Goal: Task Accomplishment & Management: Use online tool/utility

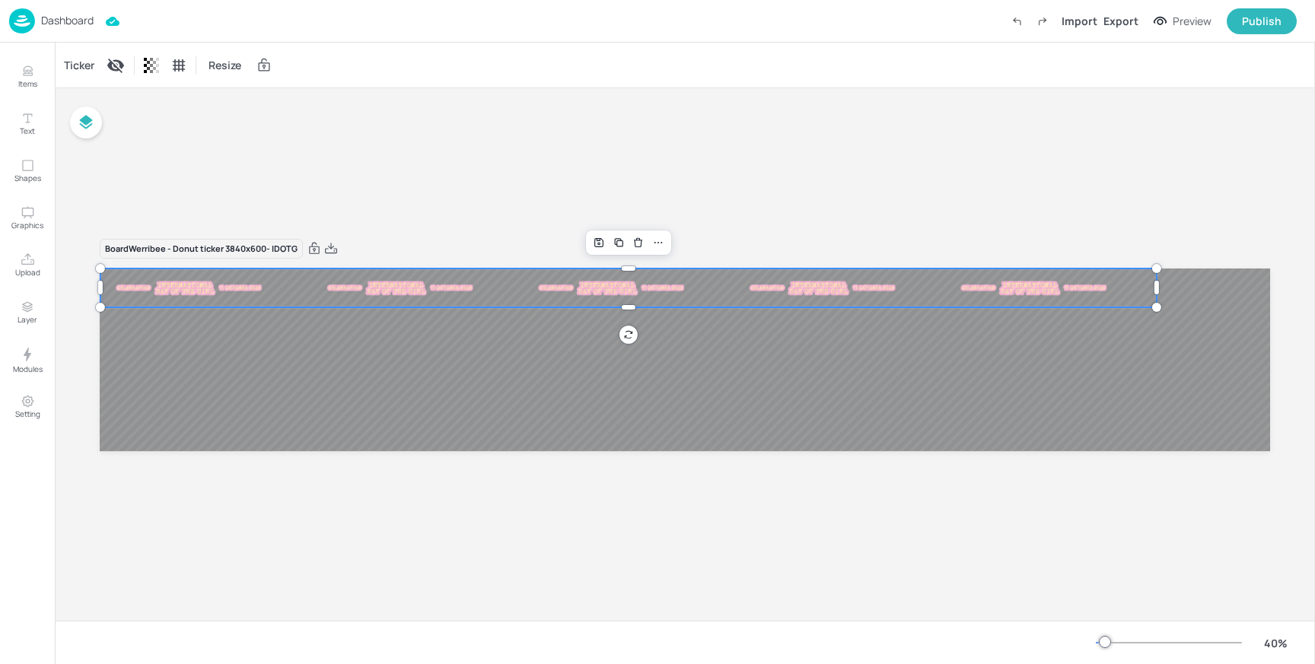
click at [1169, 281] on img at bounding box center [1245, 288] width 152 height 17
click at [1113, 643] on div at bounding box center [1168, 643] width 146 height 12
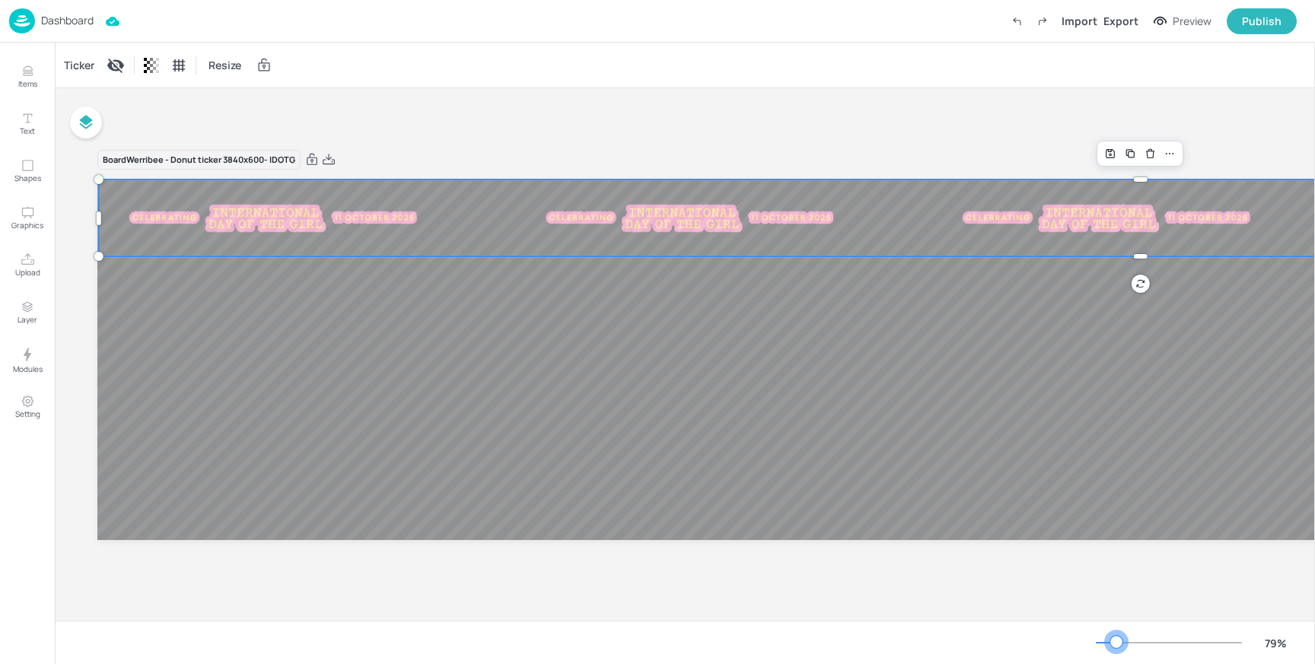
click at [1116, 643] on div at bounding box center [1116, 642] width 12 height 12
click at [1010, 219] on img at bounding box center [1106, 218] width 301 height 32
click at [81, 64] on div "Ticker" at bounding box center [79, 65] width 37 height 24
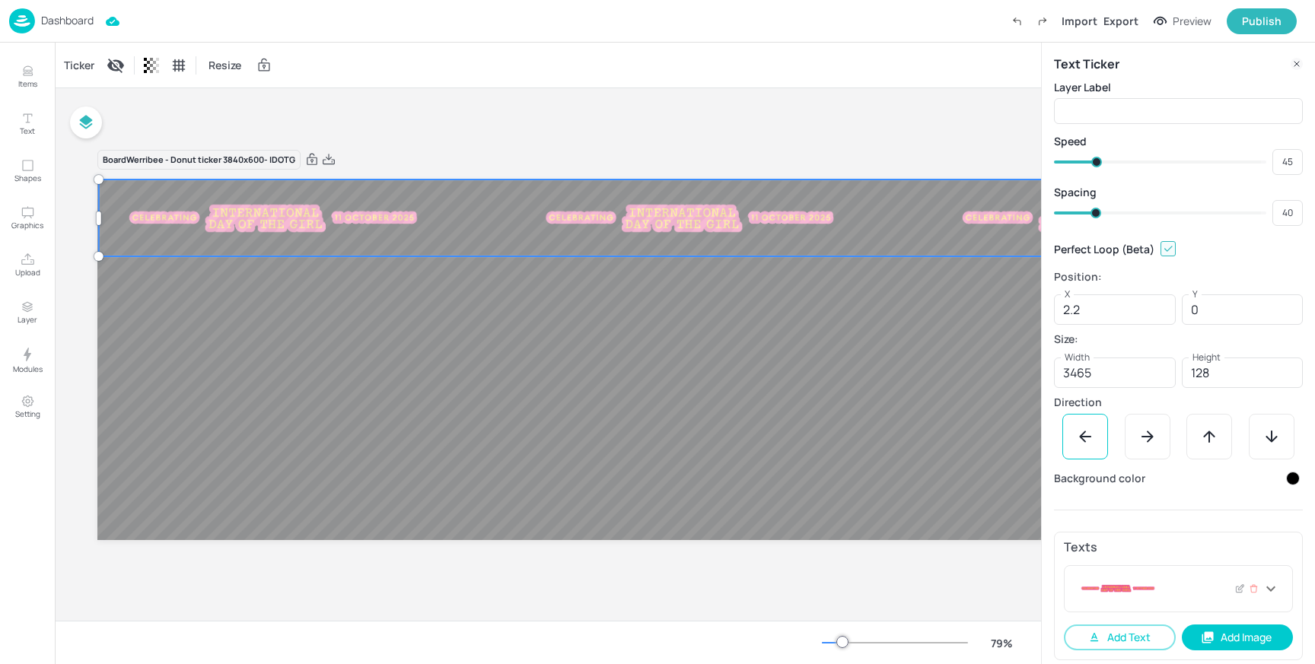
click at [1198, 581] on div at bounding box center [1168, 588] width 185 height 27
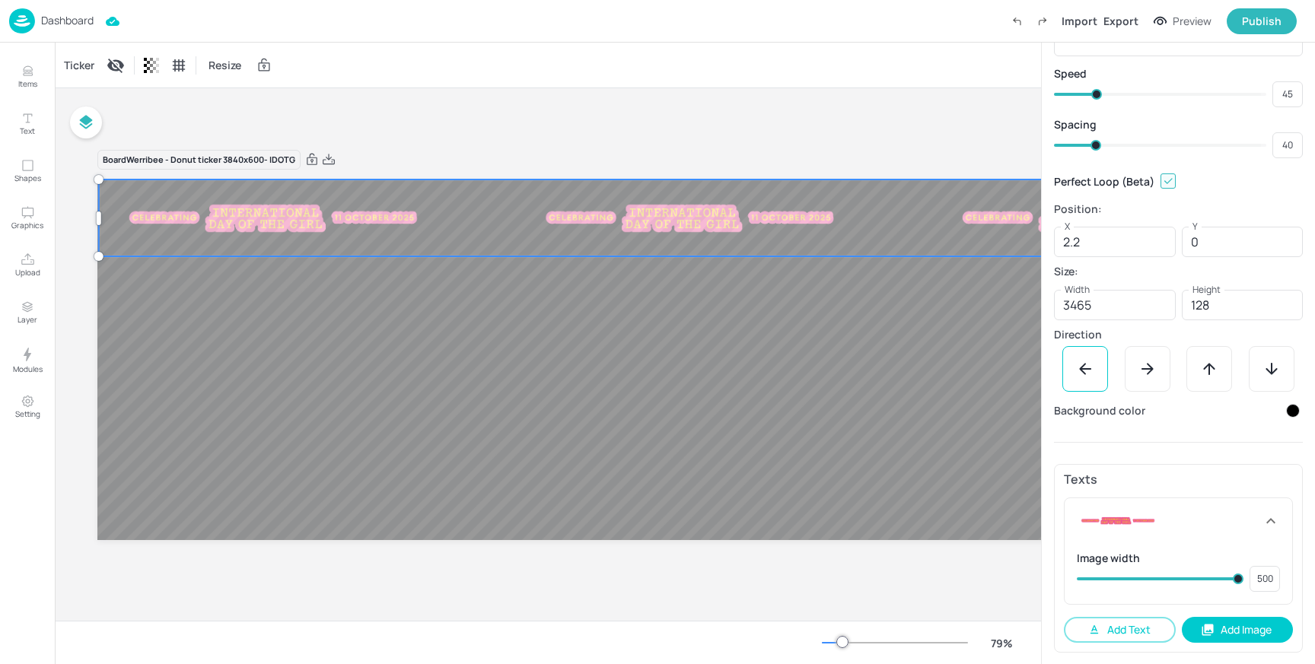
scroll to position [68, 0]
type input "494"
type input "499"
type input "477"
type input "494"
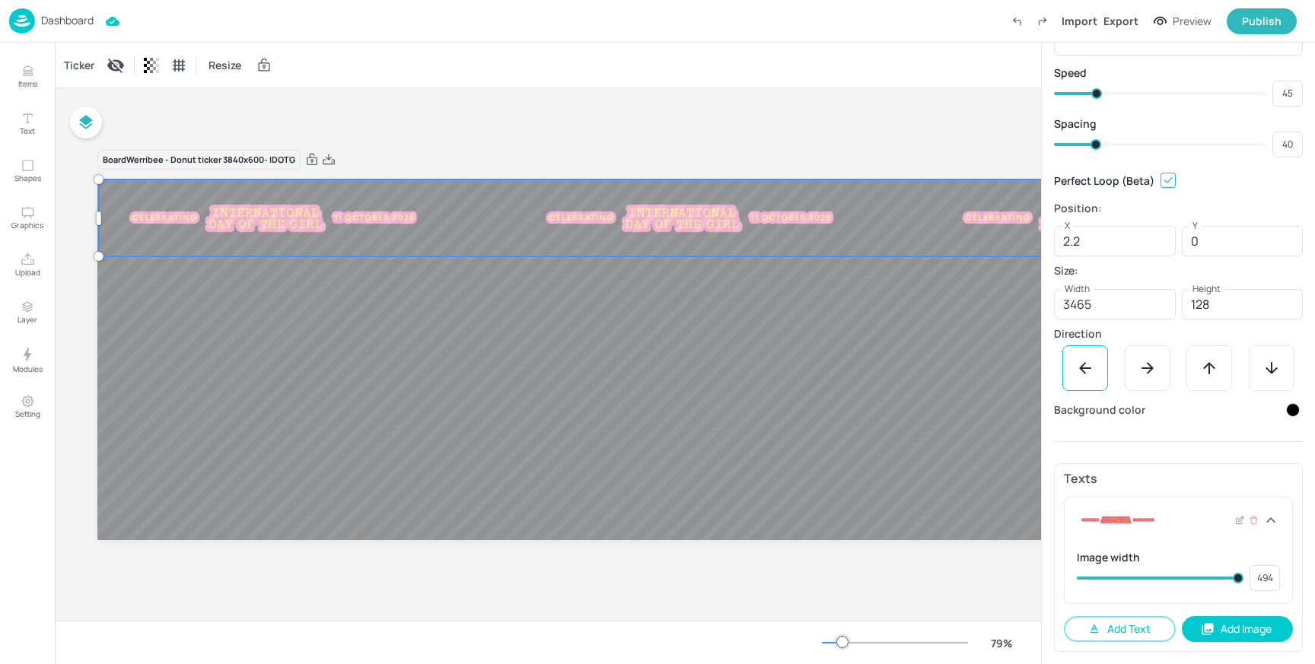
type input "468"
type input "477"
type input "446"
type input "468"
type input "425"
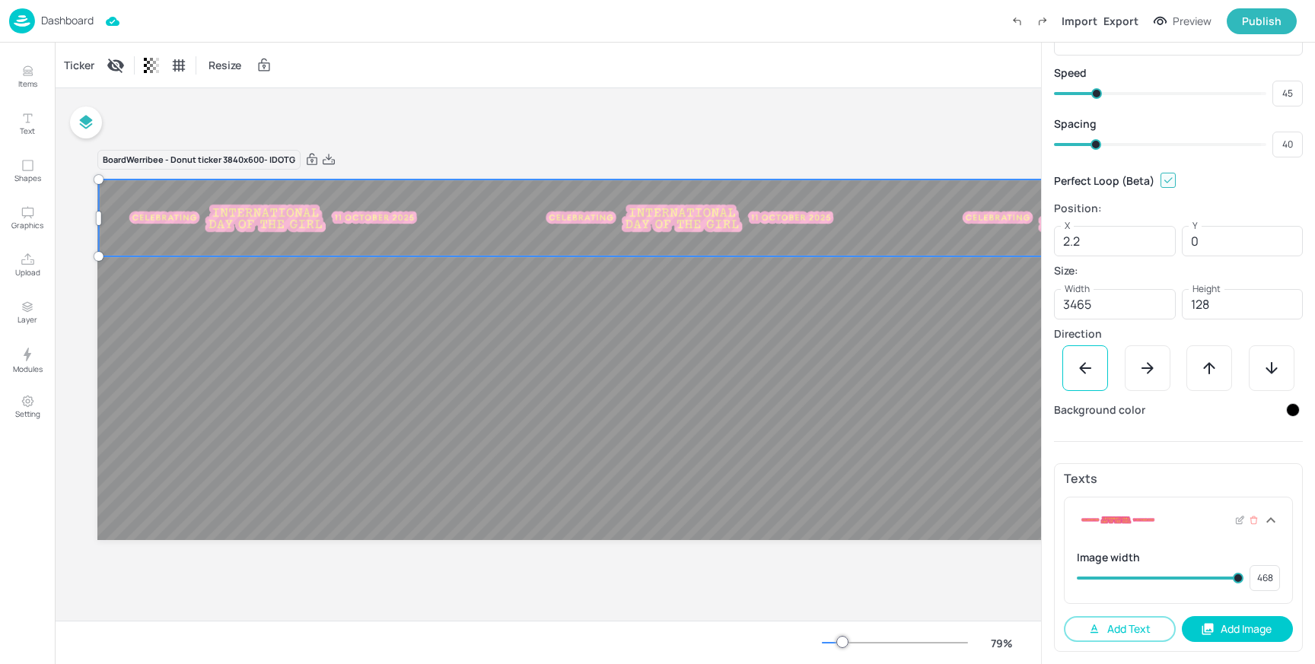
type input "446"
type input "391"
type input "425"
type input "374"
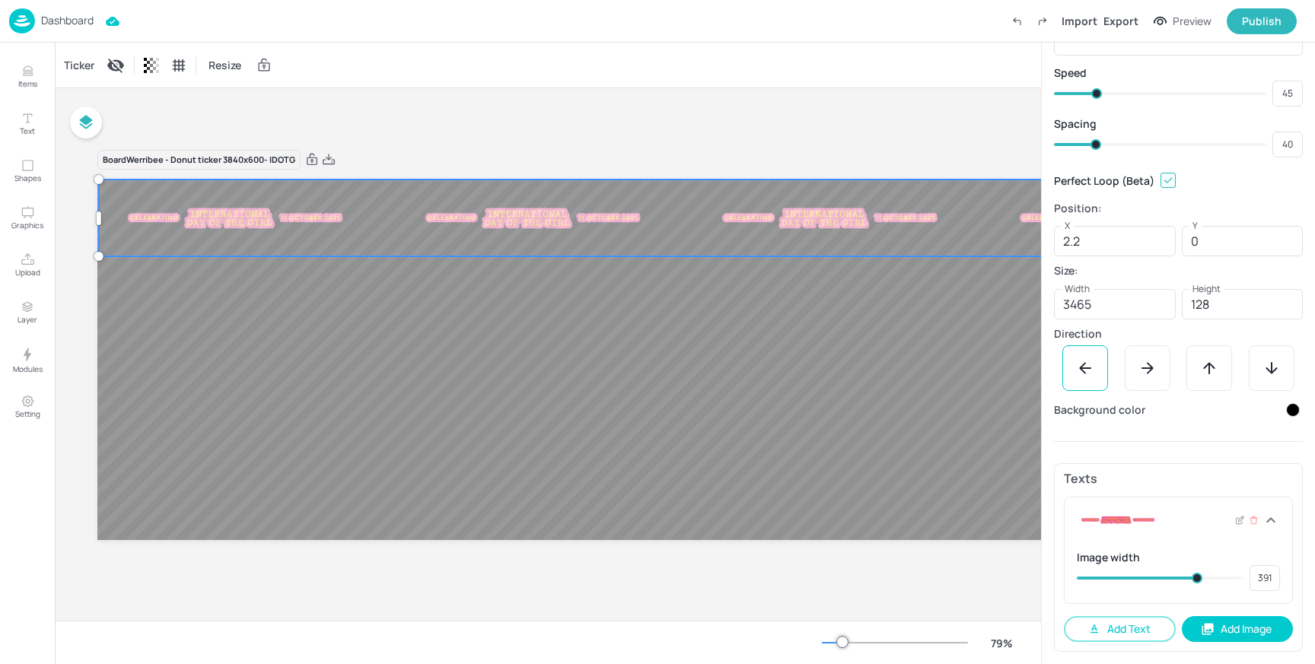
type input "374"
type input "348"
type input "360"
type input "326"
type input "348"
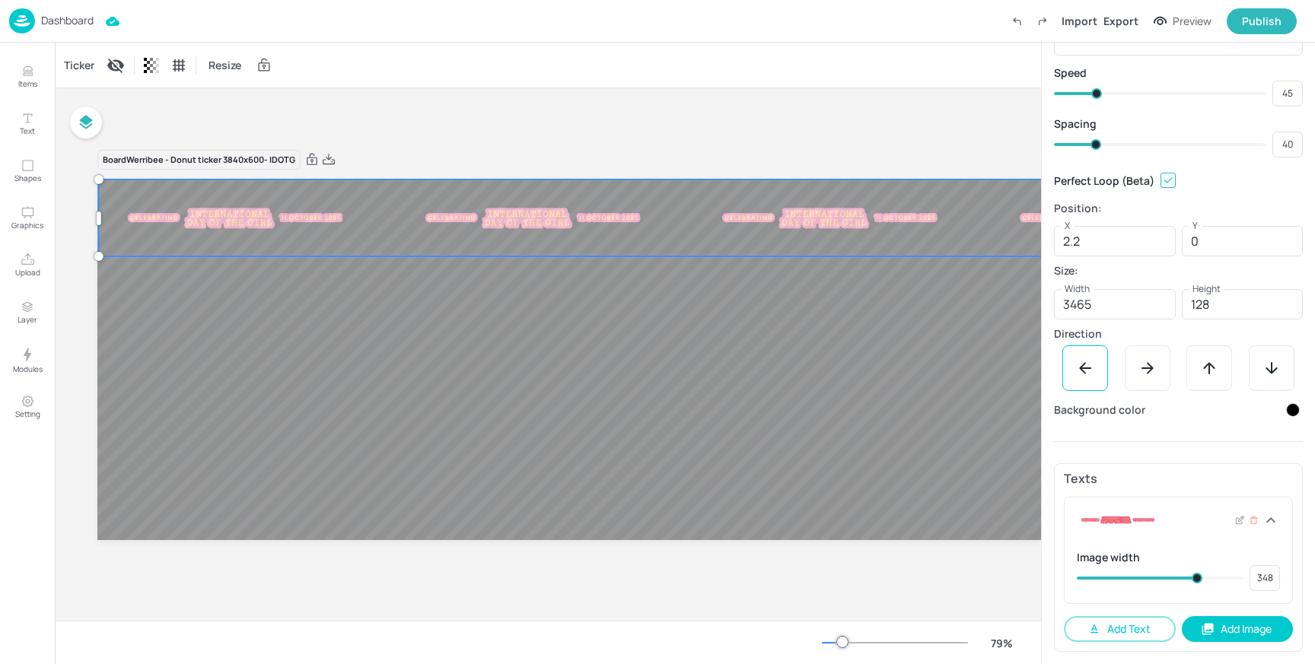
type input "321"
type input "326"
type input "314"
type input "321"
type input "307"
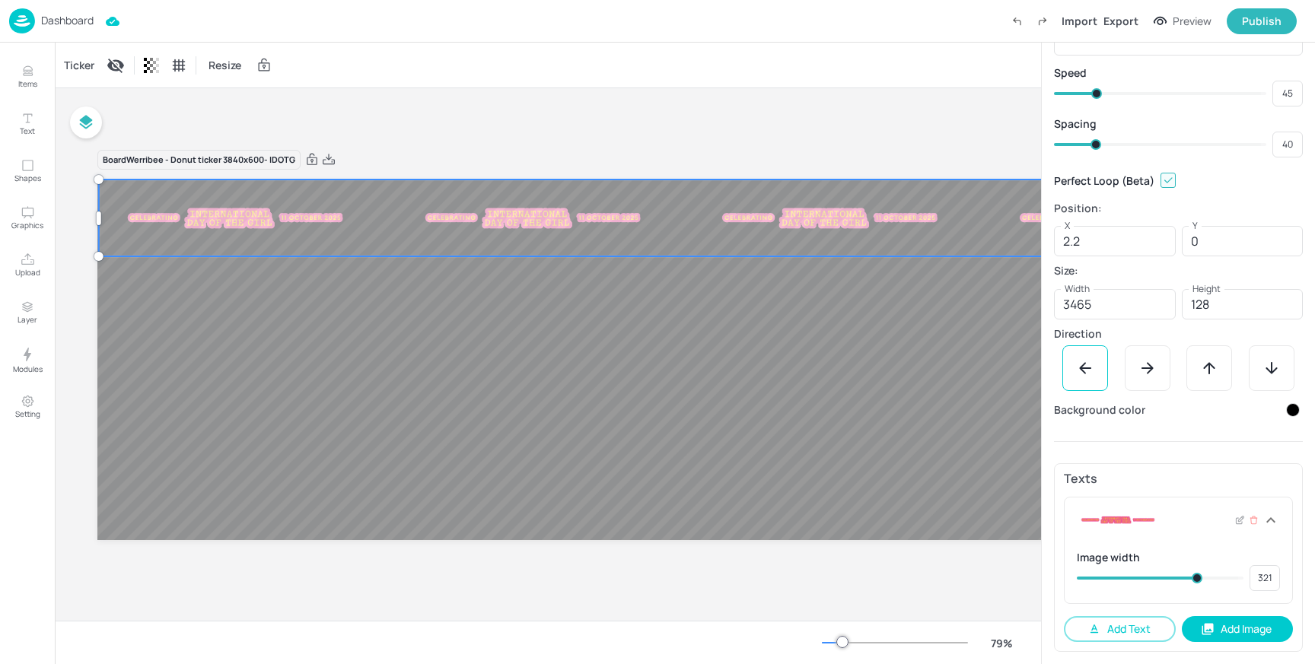
type input "314"
type input "302"
type input "307"
type input "295"
type input "302"
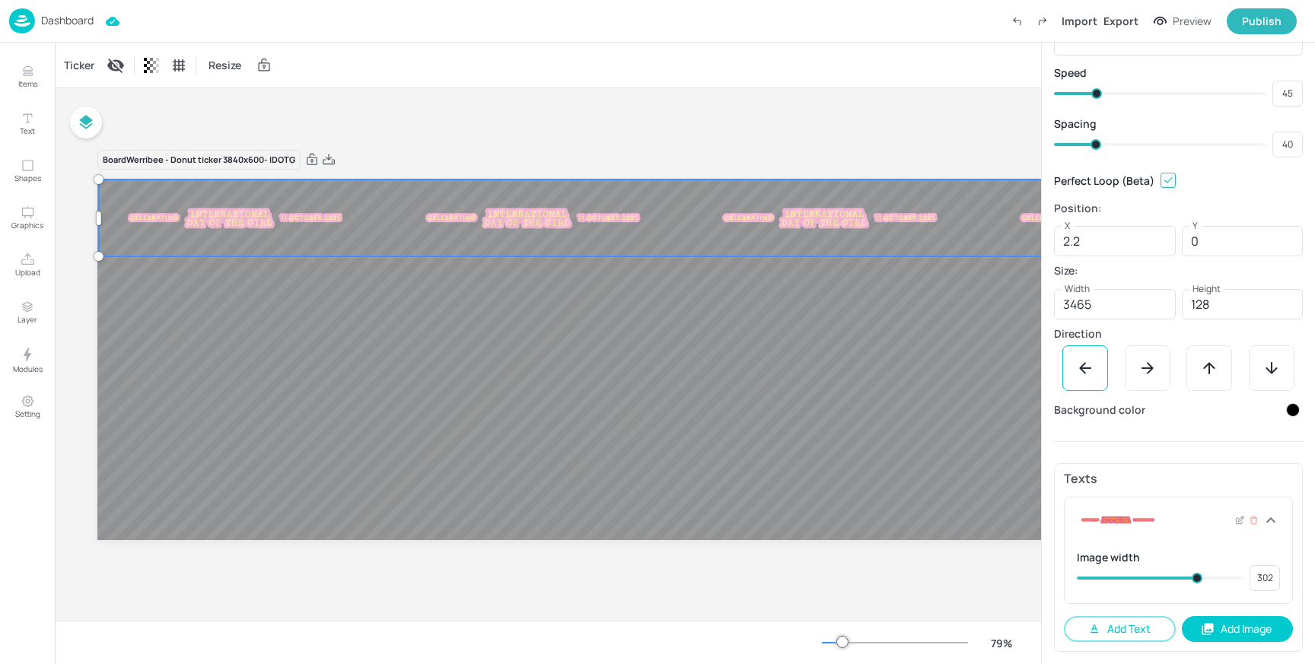
type input "290"
type input "295"
type input "278"
type input "290"
type input "261"
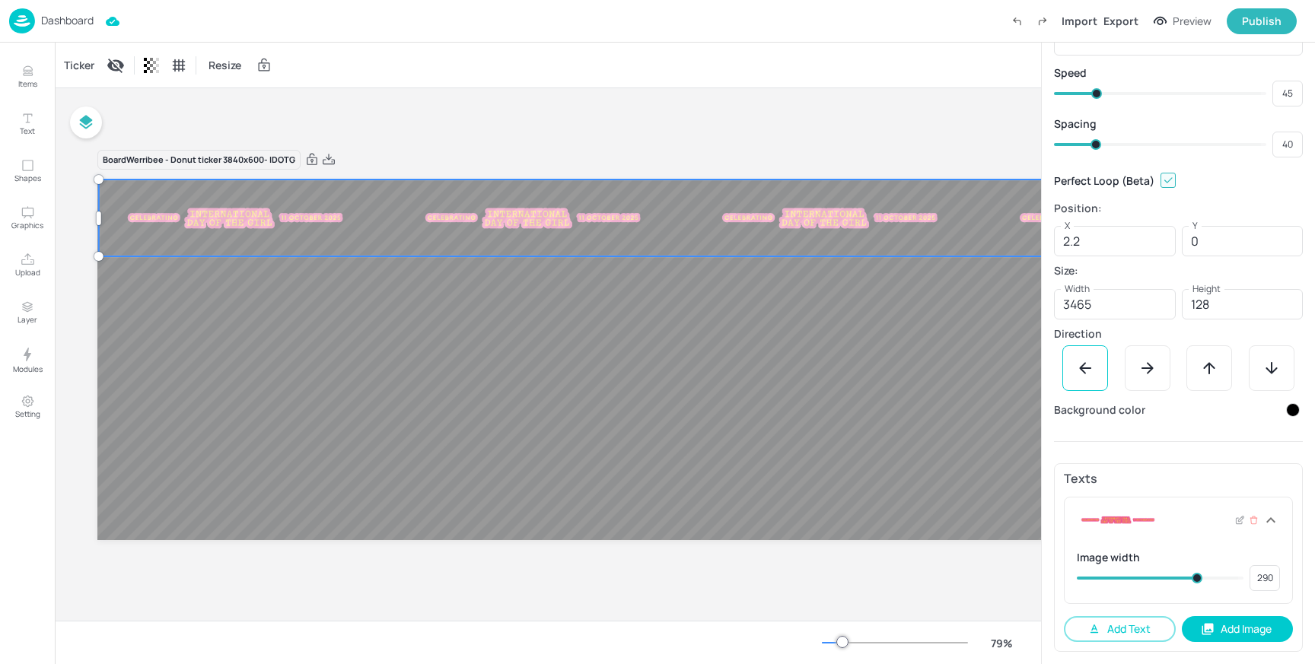
type input "278"
type input "254"
type input "261"
type input "249"
type input "254"
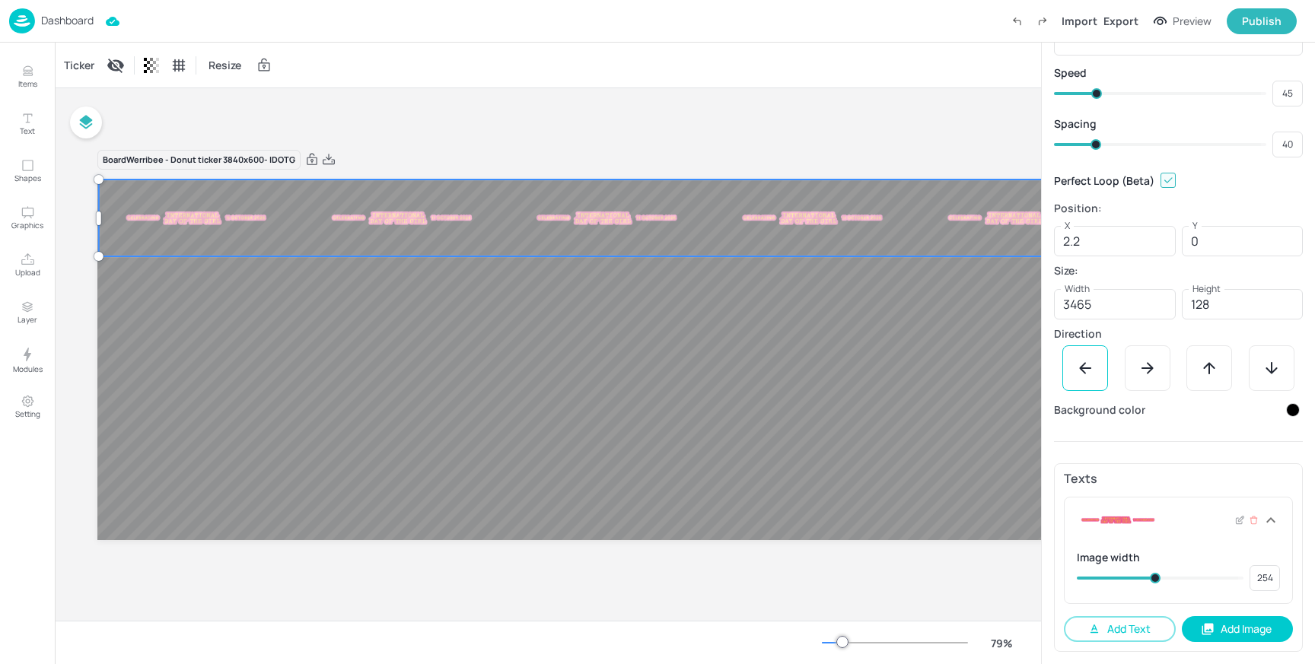
type input "244"
type input "249"
type input "242"
type input "244"
type input "237"
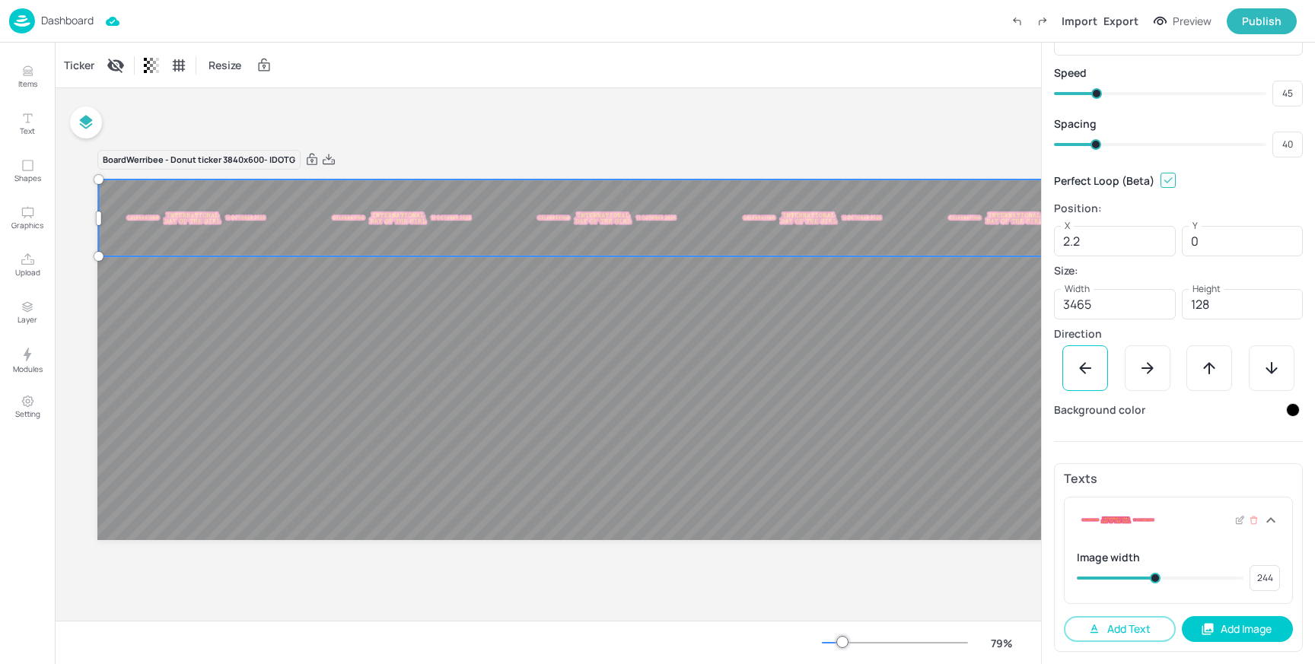
type input "242"
type input "230"
type input "237"
type input "225"
type input "230"
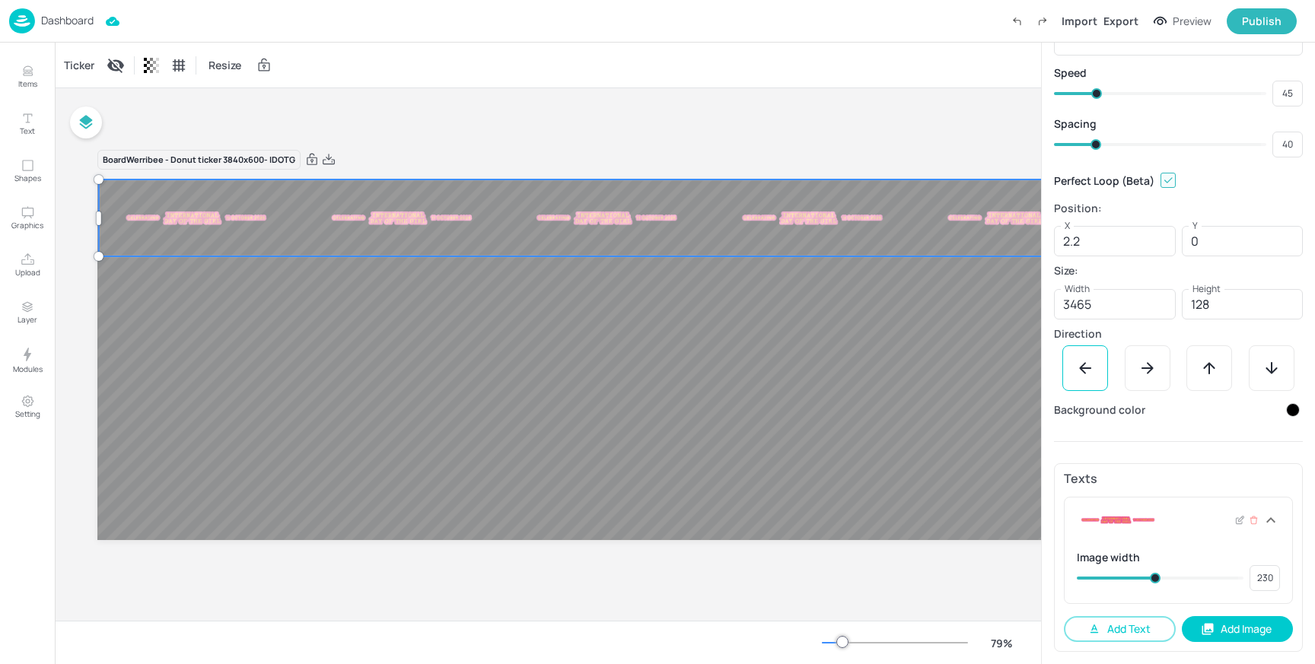
type input "218"
type input "225"
type input "213"
type input "218"
type input "201"
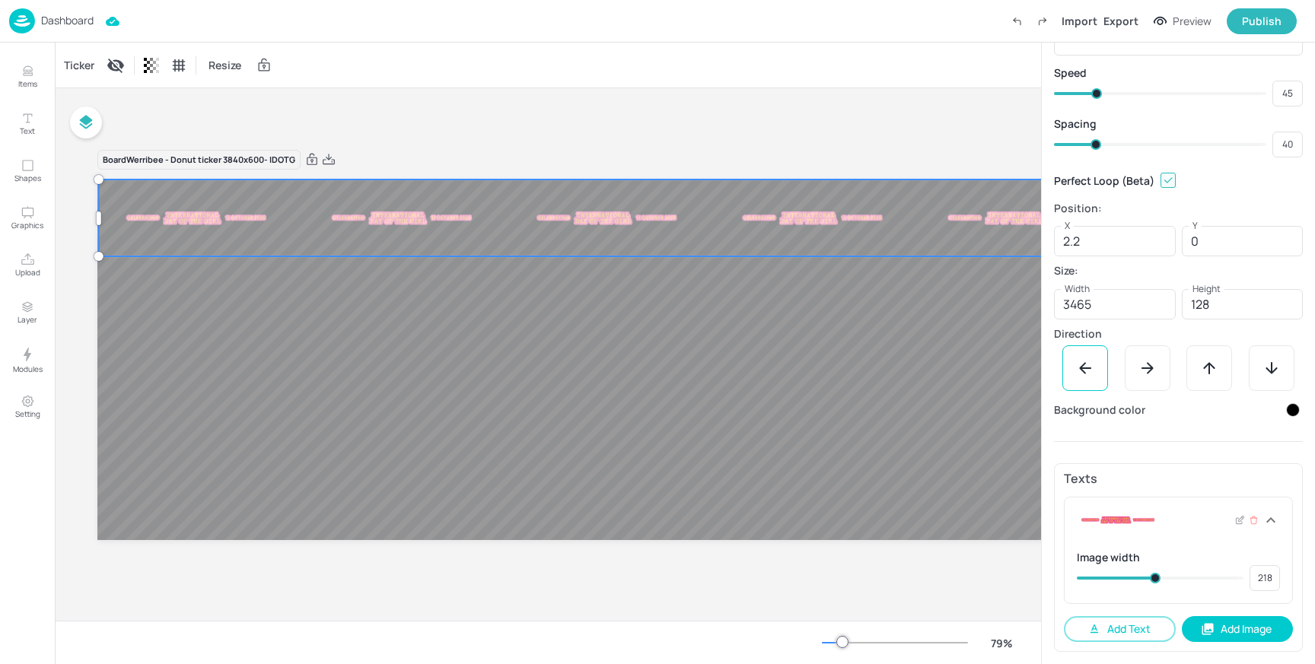
type input "213"
type input "194"
type input "201"
type input "170"
type input "194"
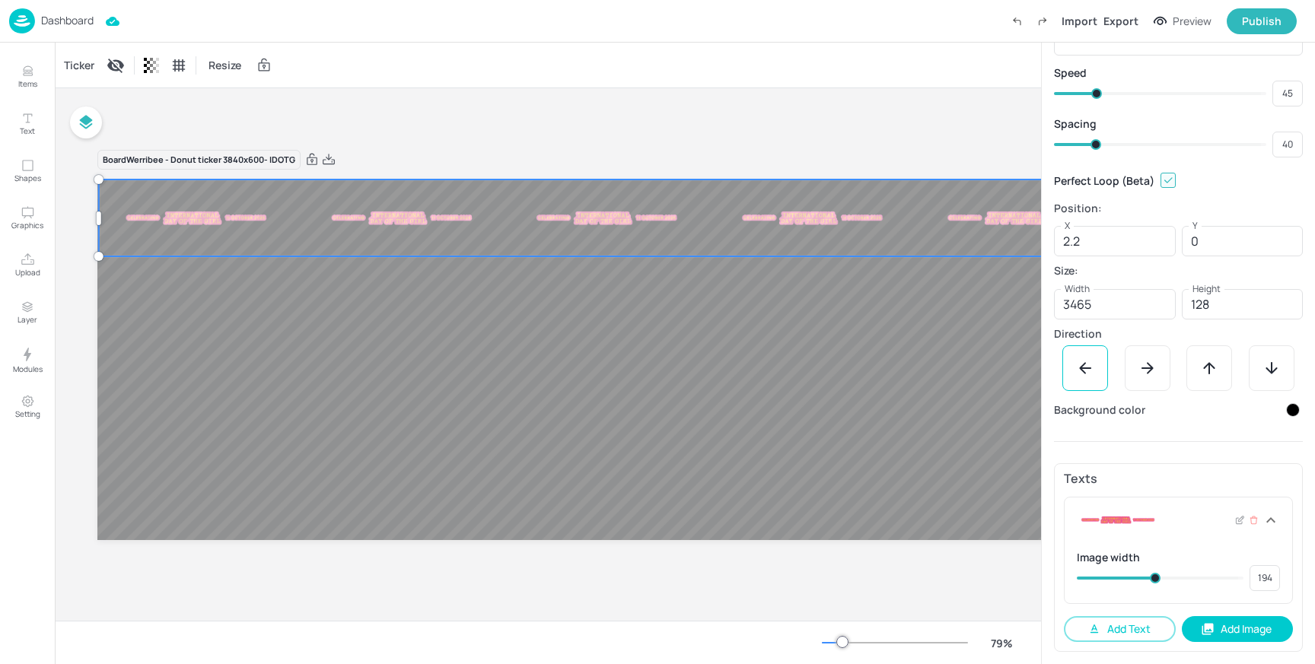
type input "160"
type input "170"
type input "148"
type input "160"
type input "139"
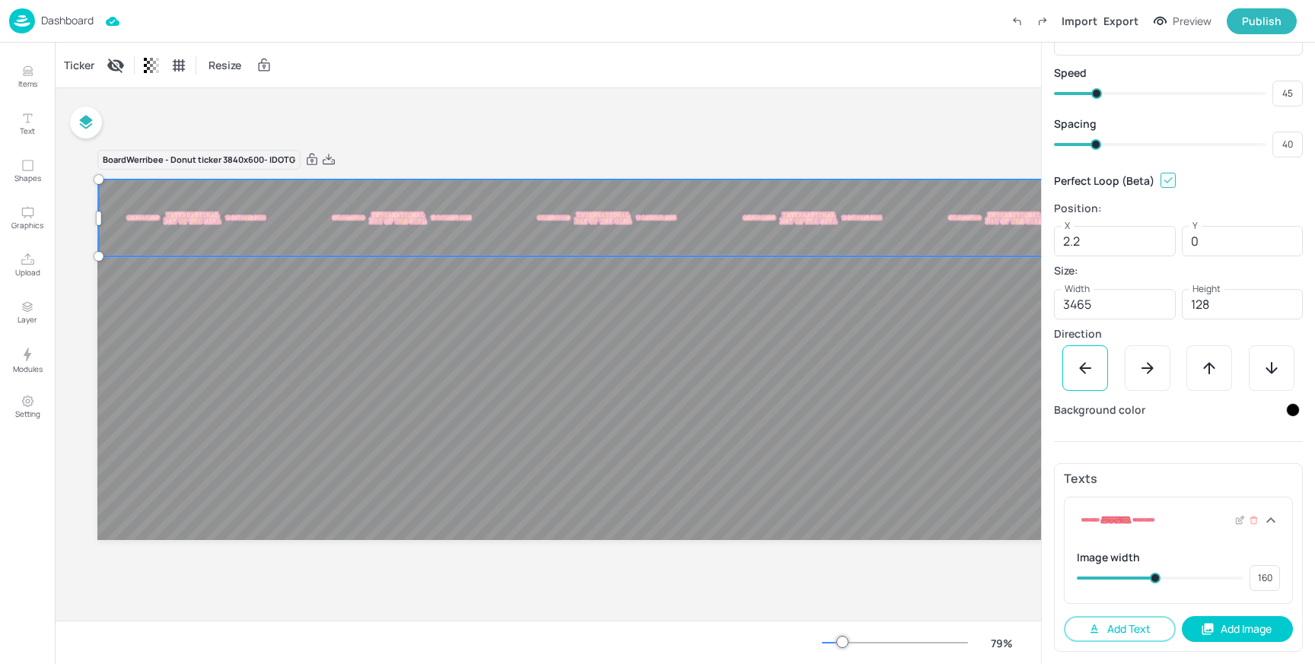
type input "148"
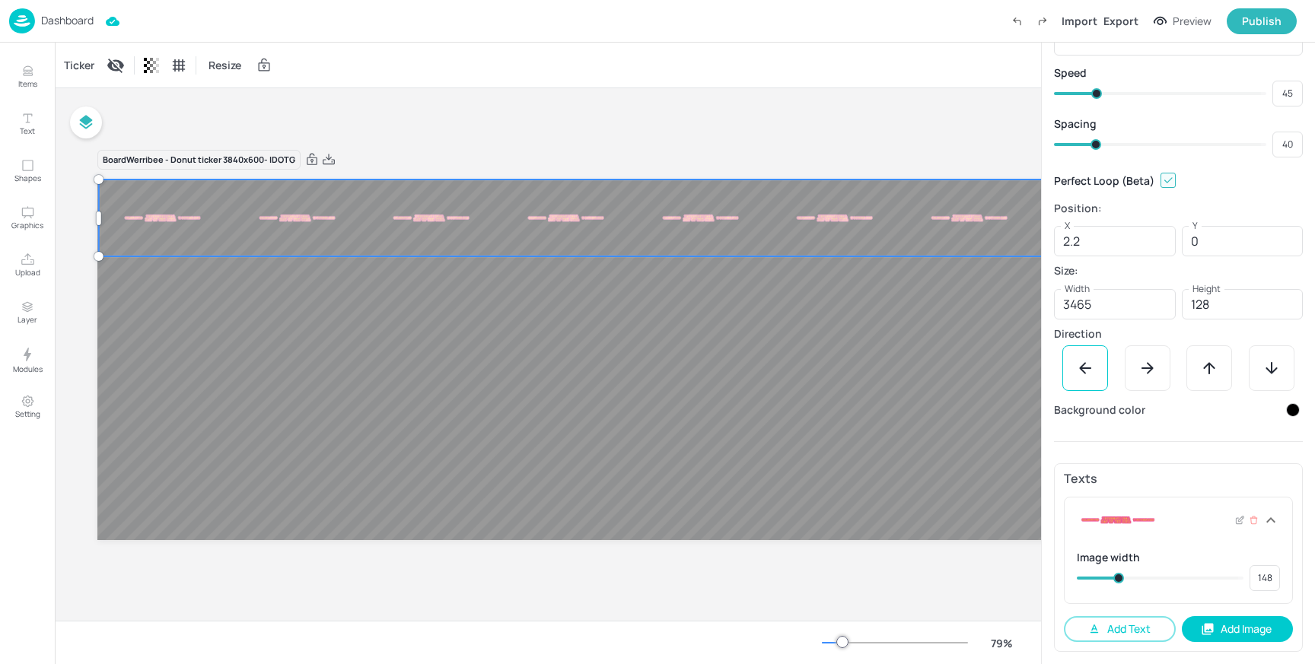
type input "132"
type input "139"
type input "124"
type input "132"
type input "117"
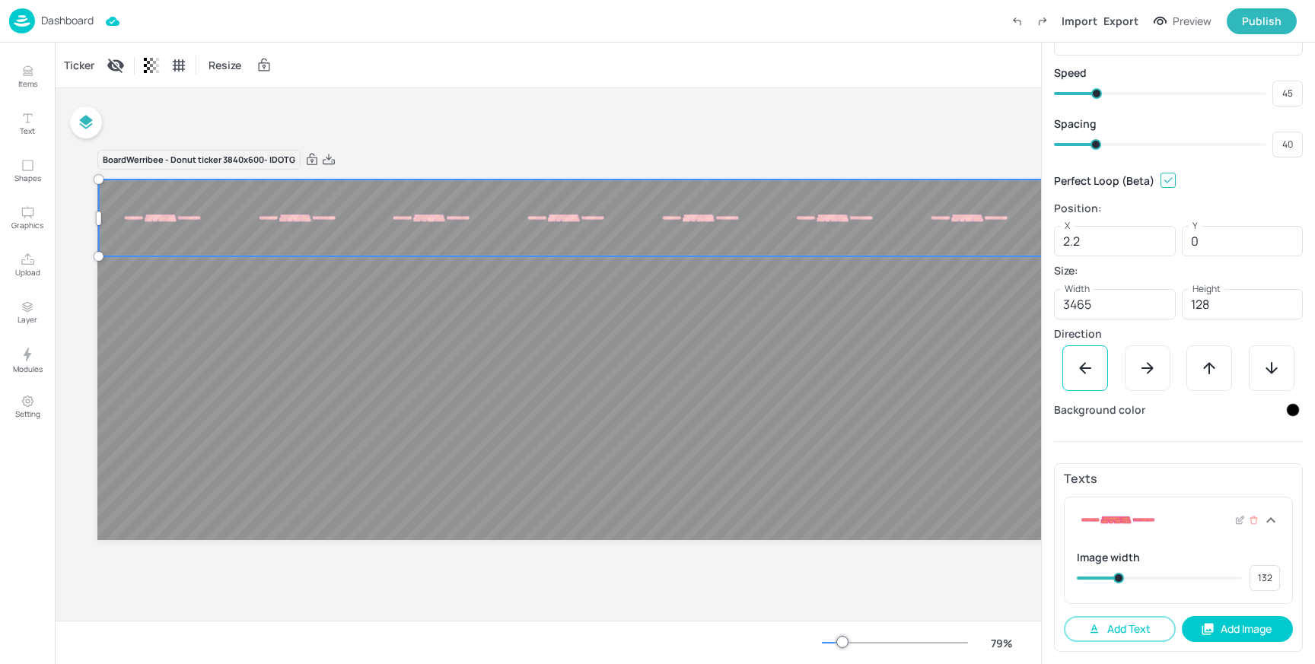
type input "124"
type input "112"
type input "117"
type input "105"
type input "112"
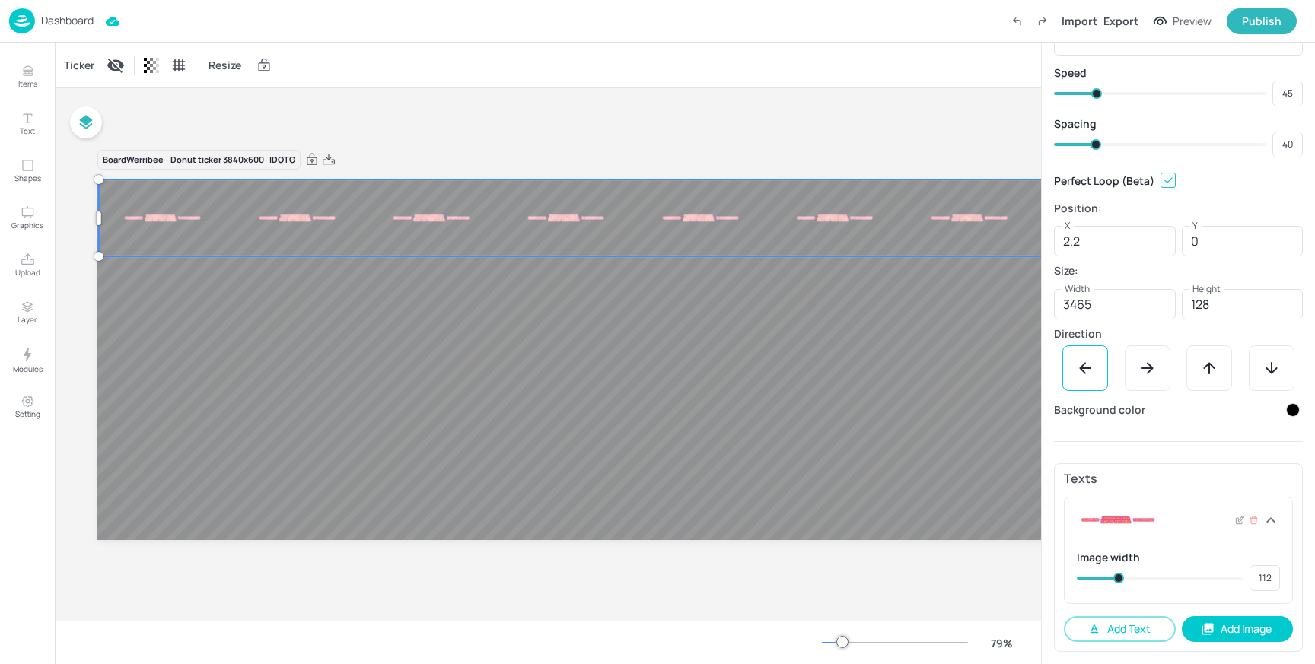
type input "96"
type input "79"
type input "86"
type input "71"
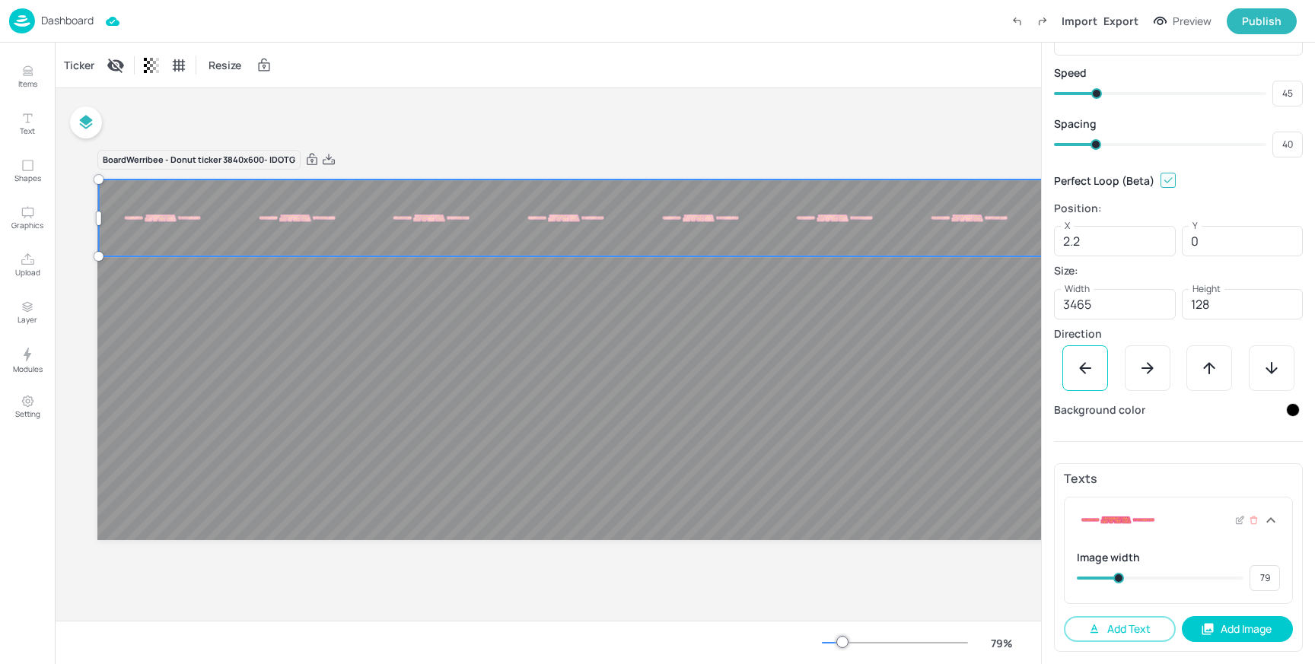
type input "71"
type input "64"
type input "69"
type input "62"
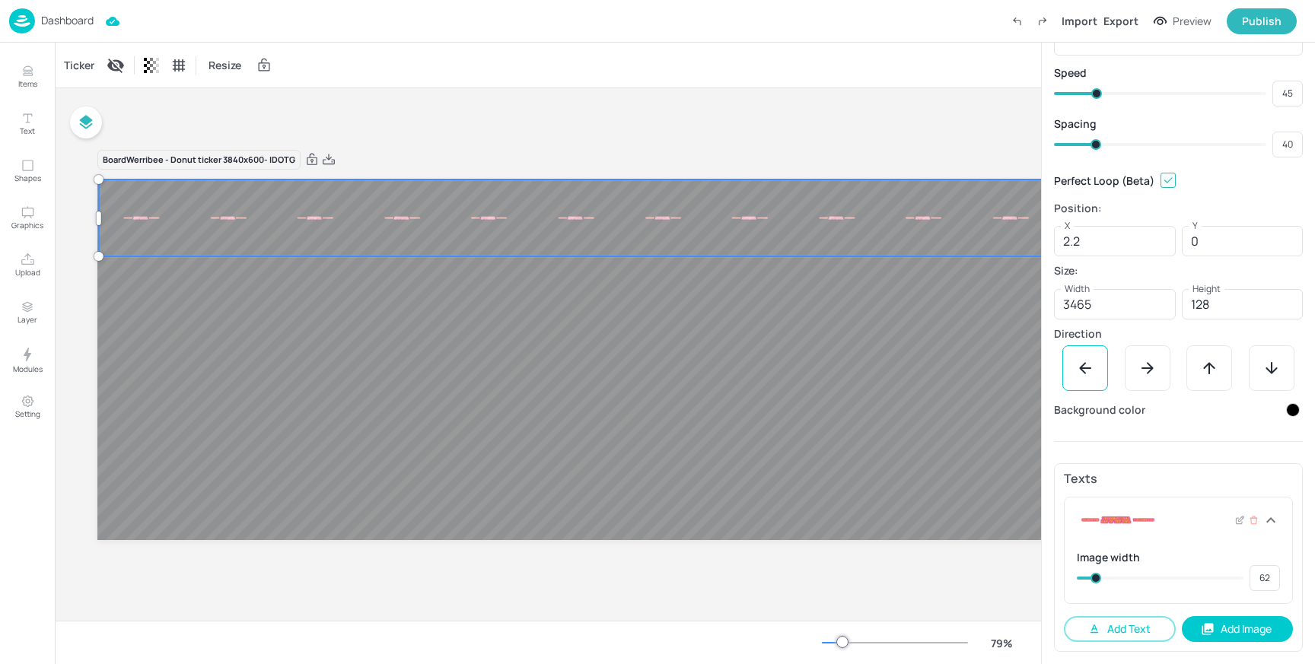
type input "69"
type input "108"
type input "124"
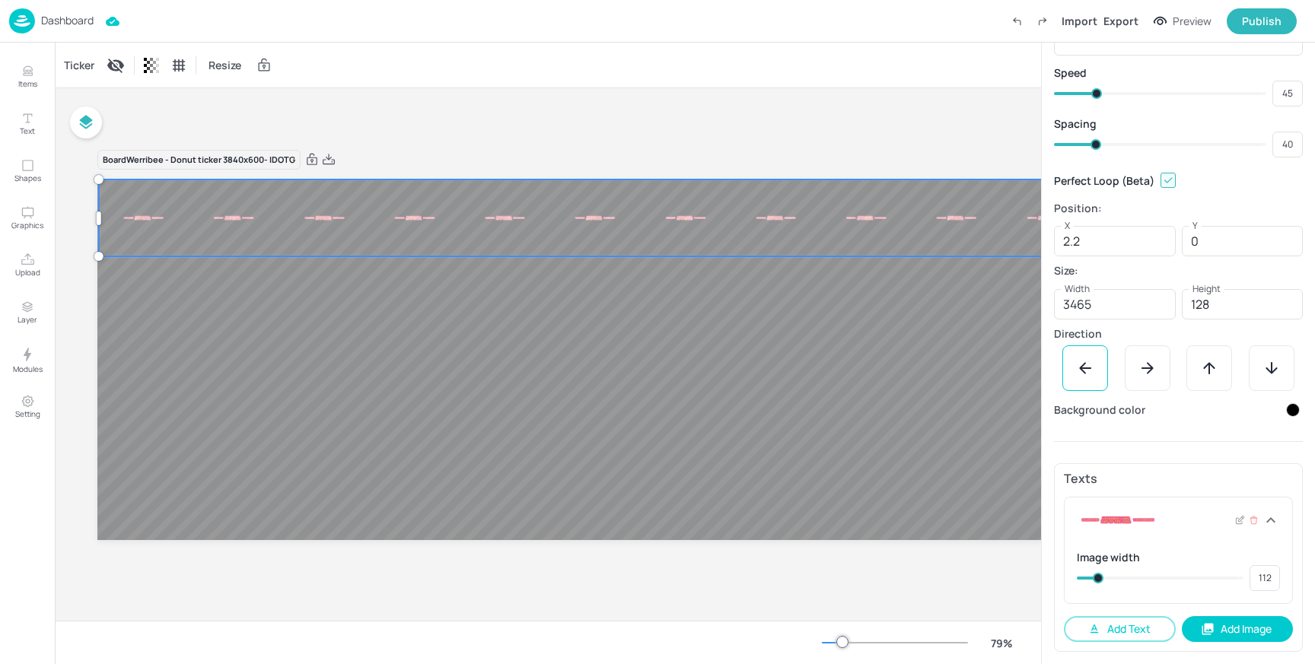
type input "124"
type input "160"
type input "141"
type input "177"
type input "160"
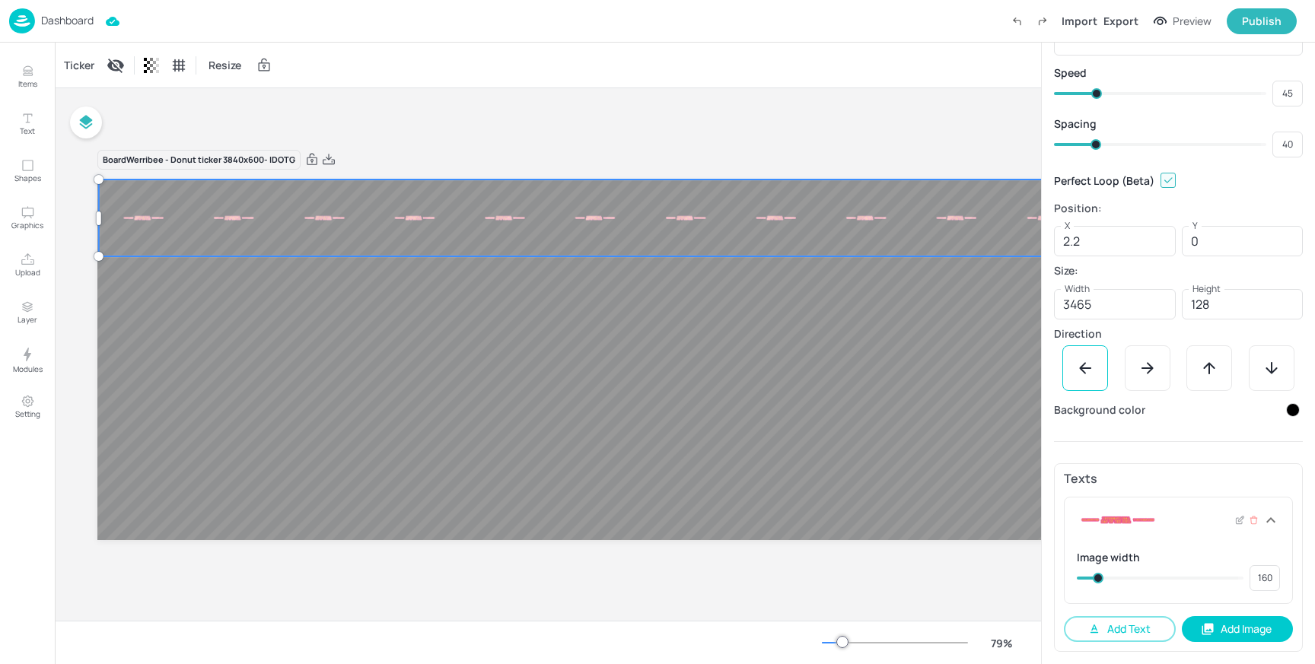
type input "184"
type input "177"
type input "192"
type input "184"
type input "199"
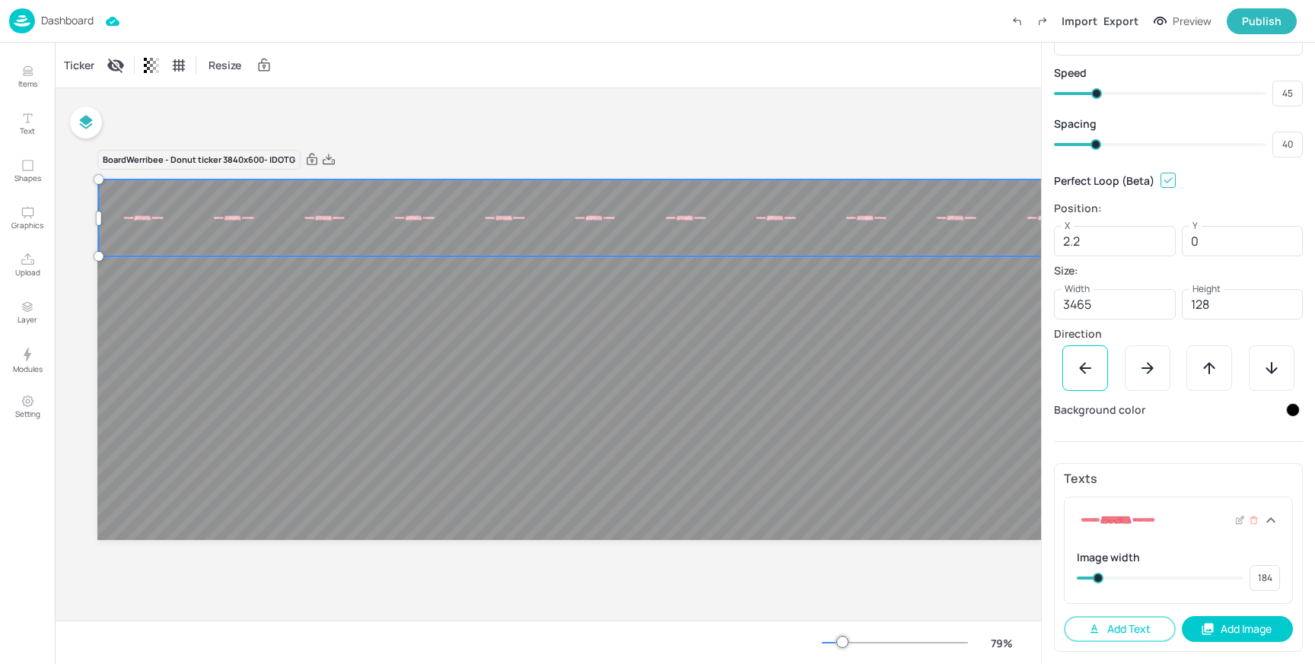
type input "192"
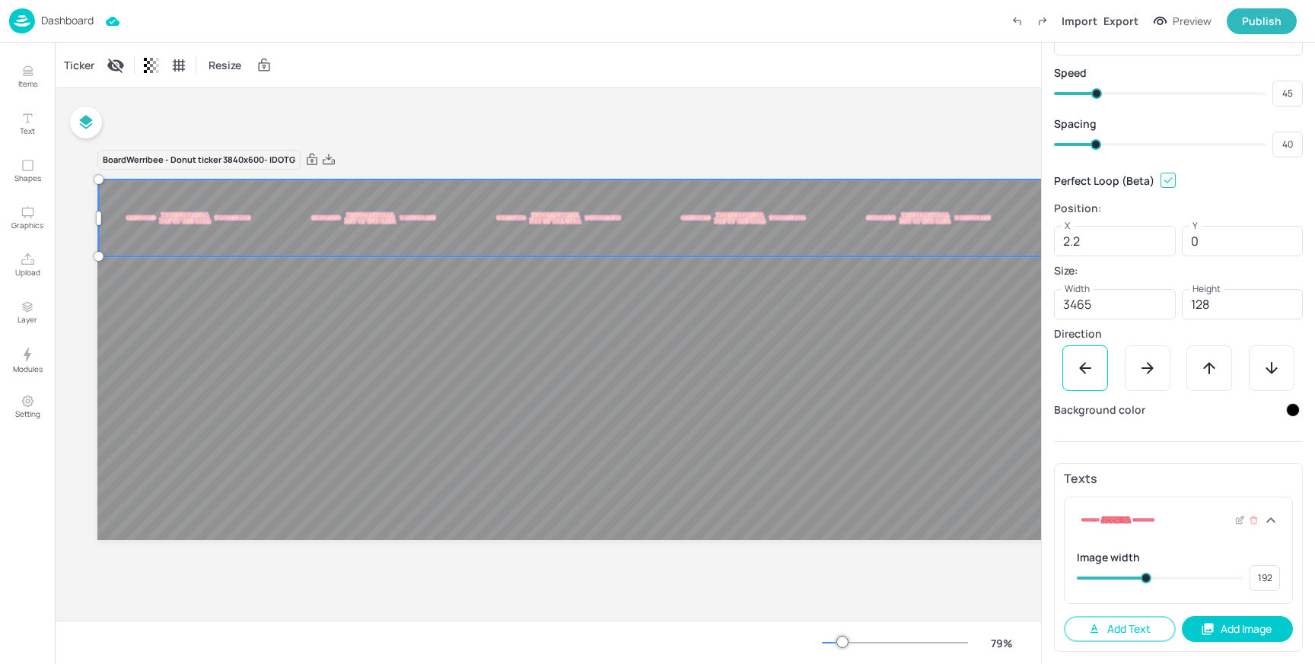
type input "218"
type input "256"
type input "237"
type input "268"
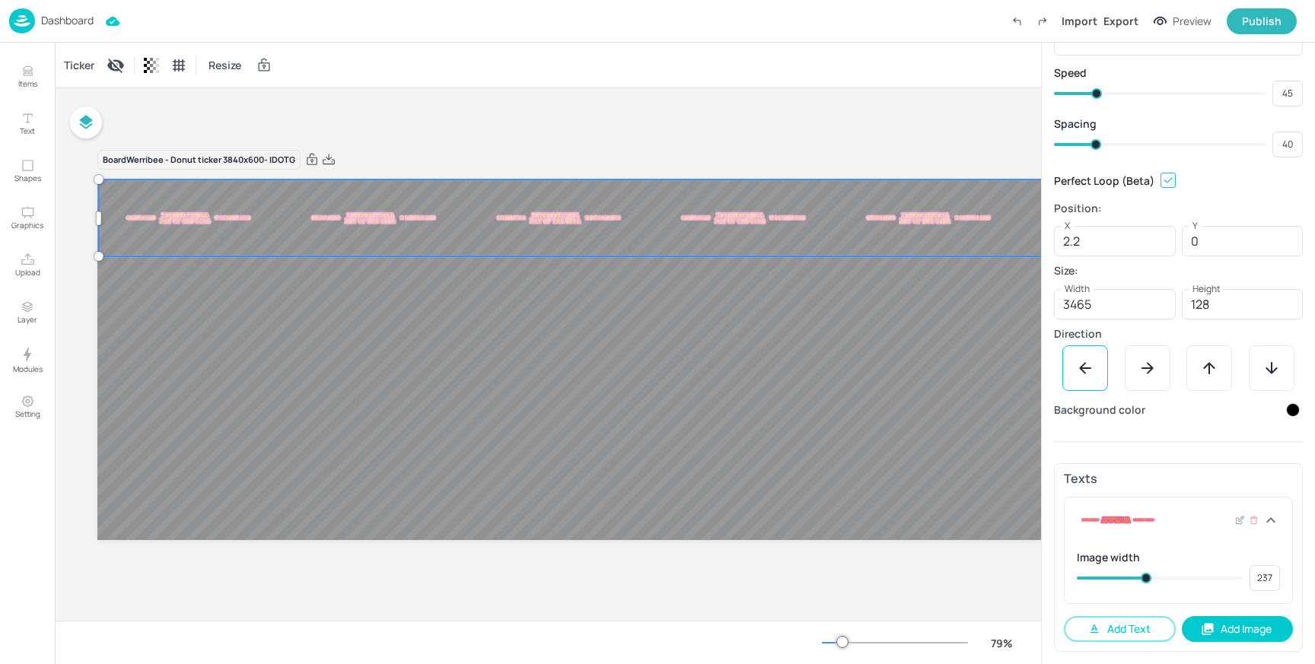
type input "256"
type input "288"
type input "268"
type input "304"
type input "288"
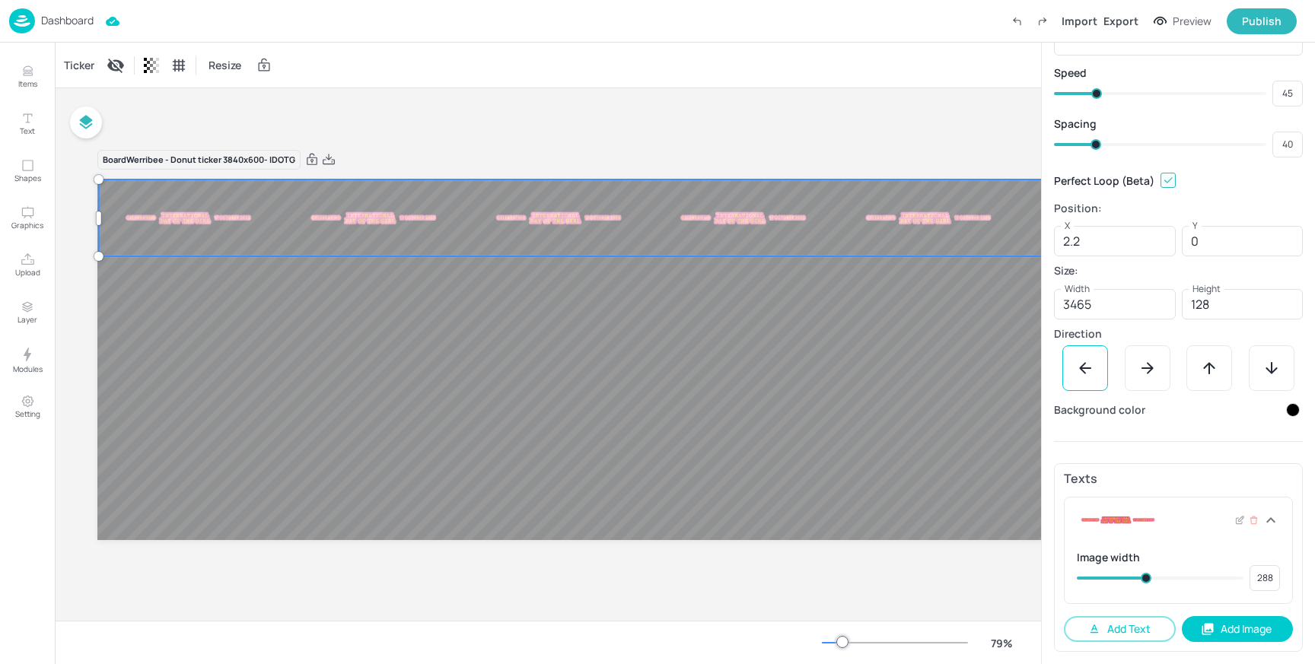
type input "316"
type input "304"
type input "336"
type input "316"
type input "379"
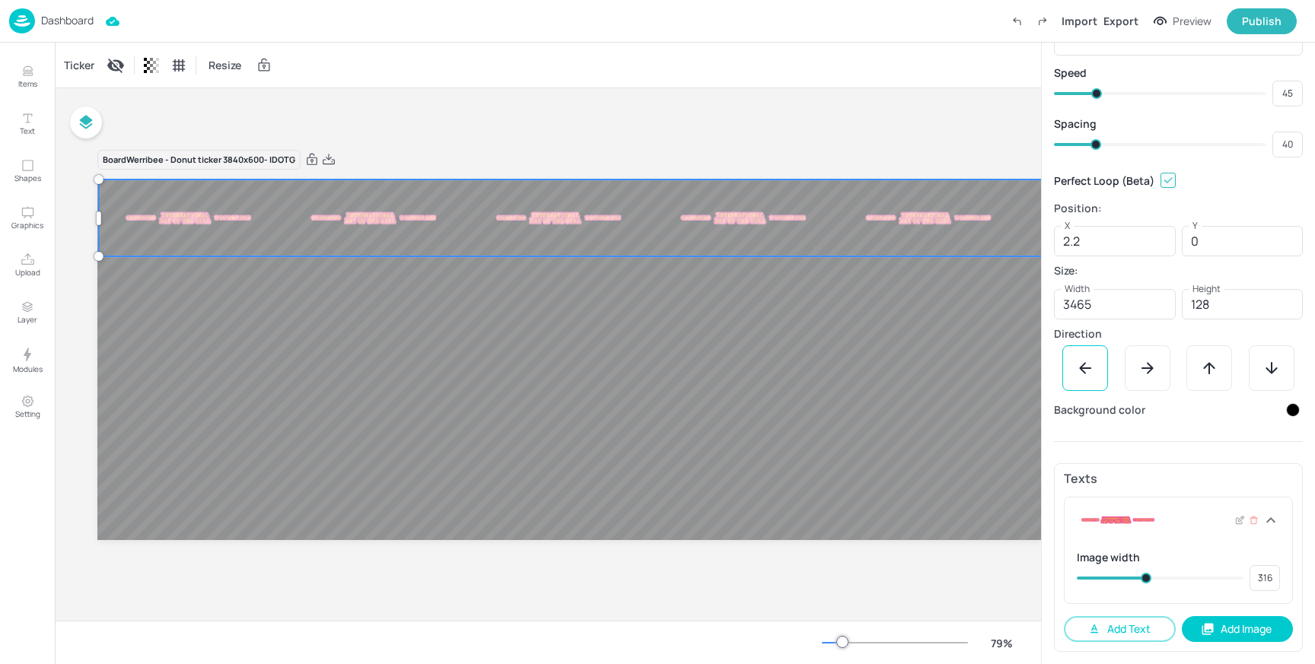
type input "336"
type input "403"
type input "379"
type input "429"
type input "403"
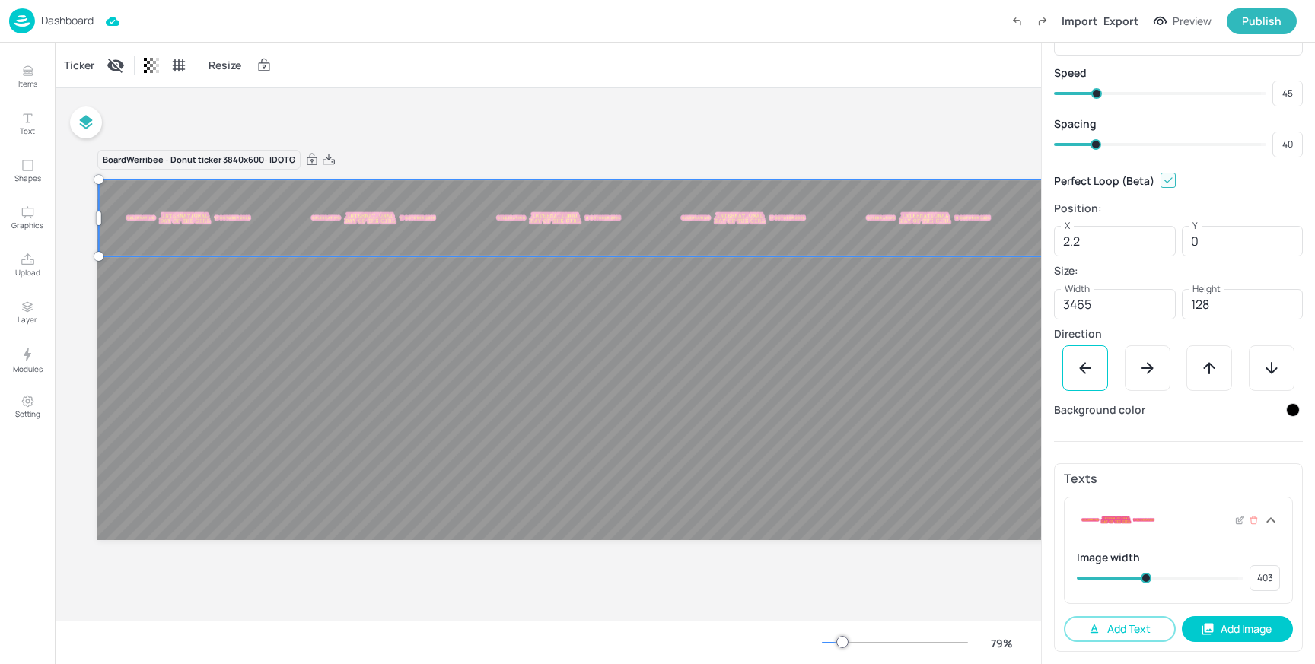
type input "458"
type input "429"
type input "465"
type input "458"
type input "473"
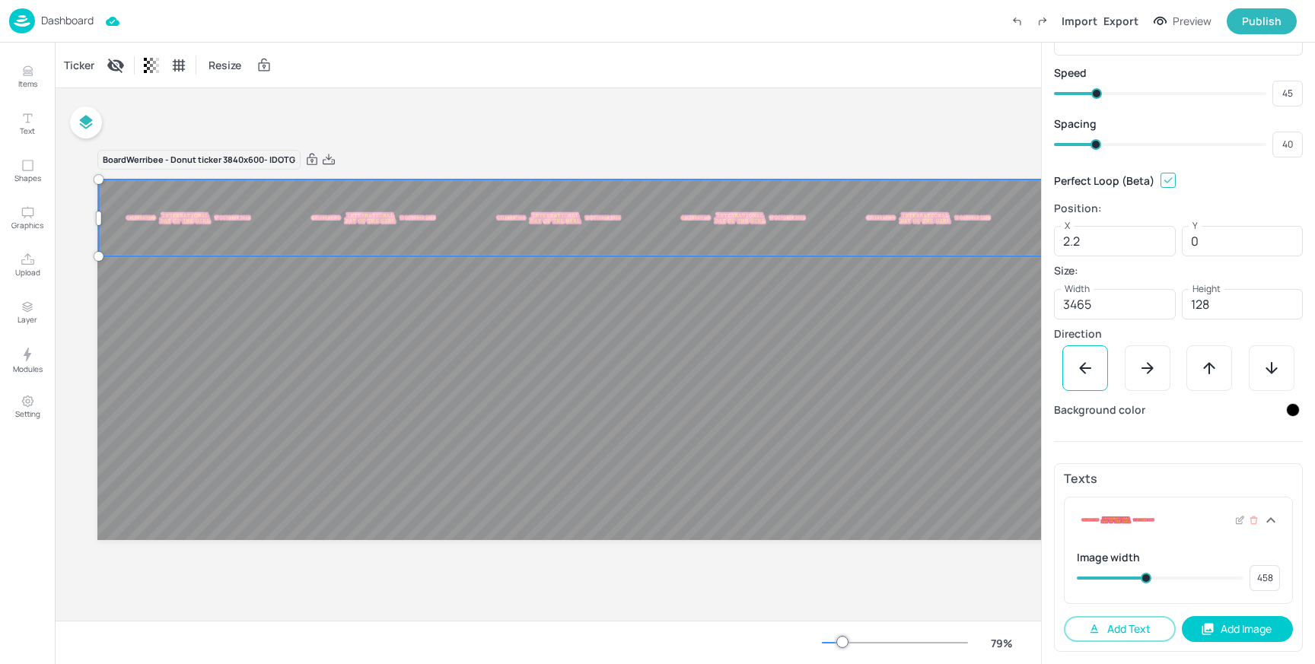
type input "465"
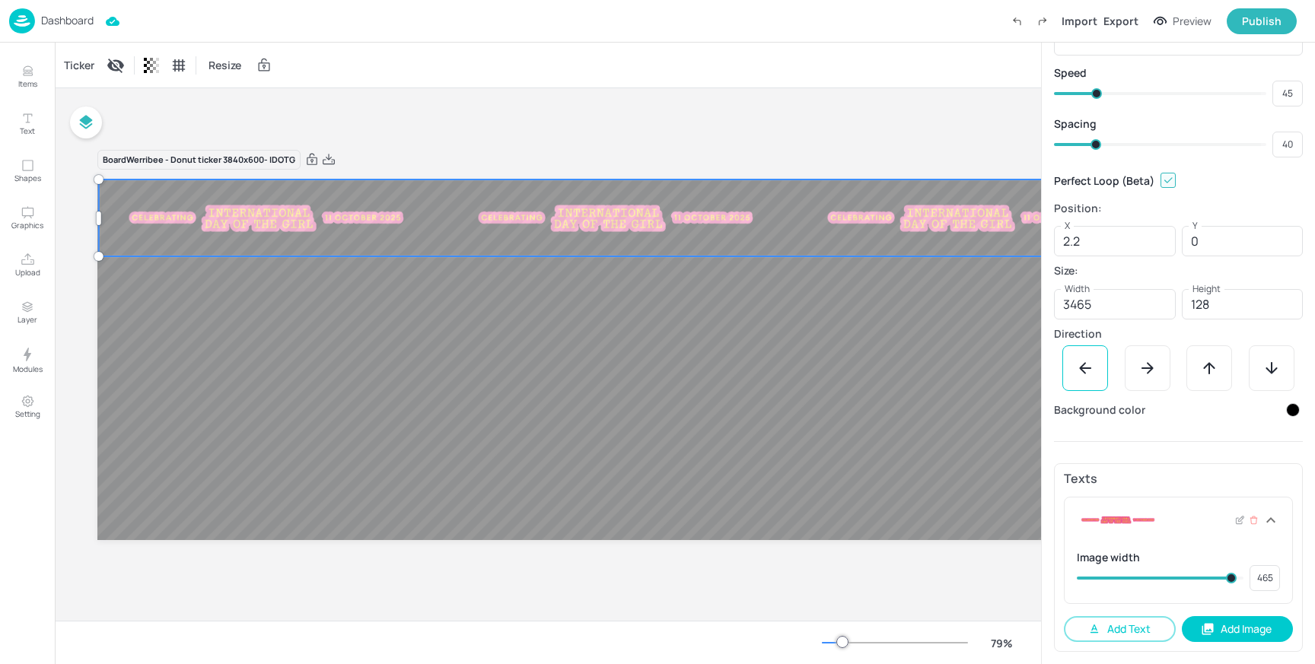
type input "477"
type input "473"
type input "489"
type input "477"
type input "499"
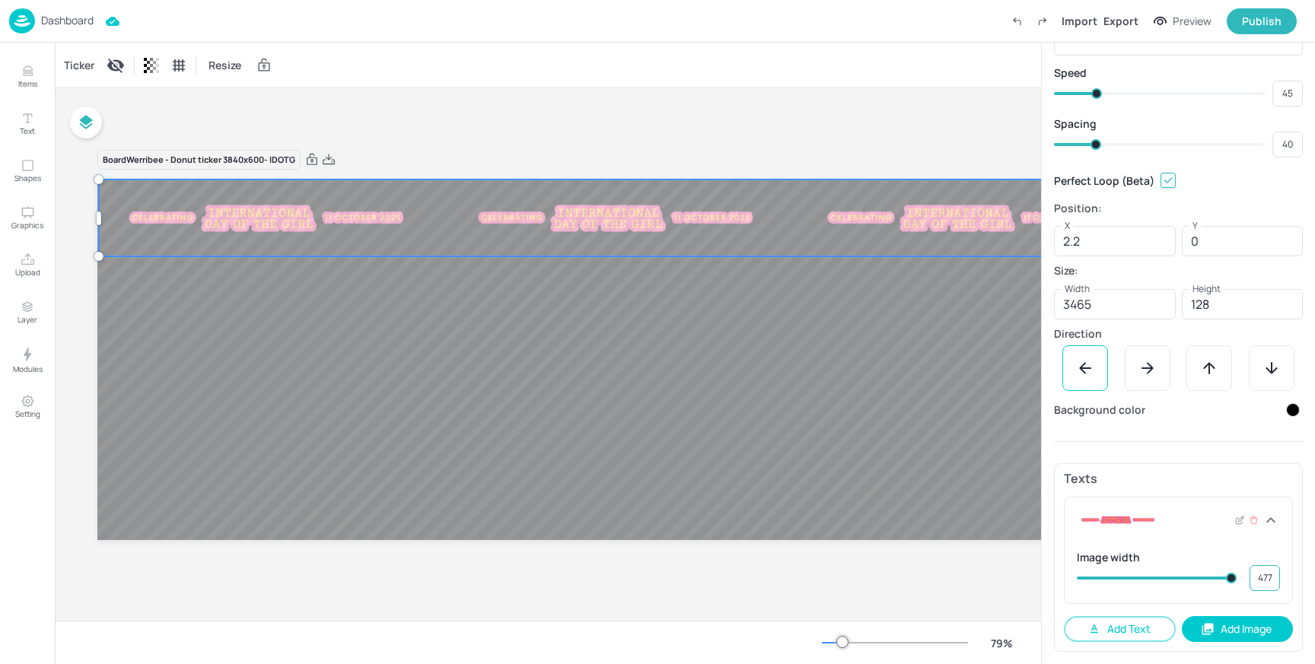
type input "489"
type input "500"
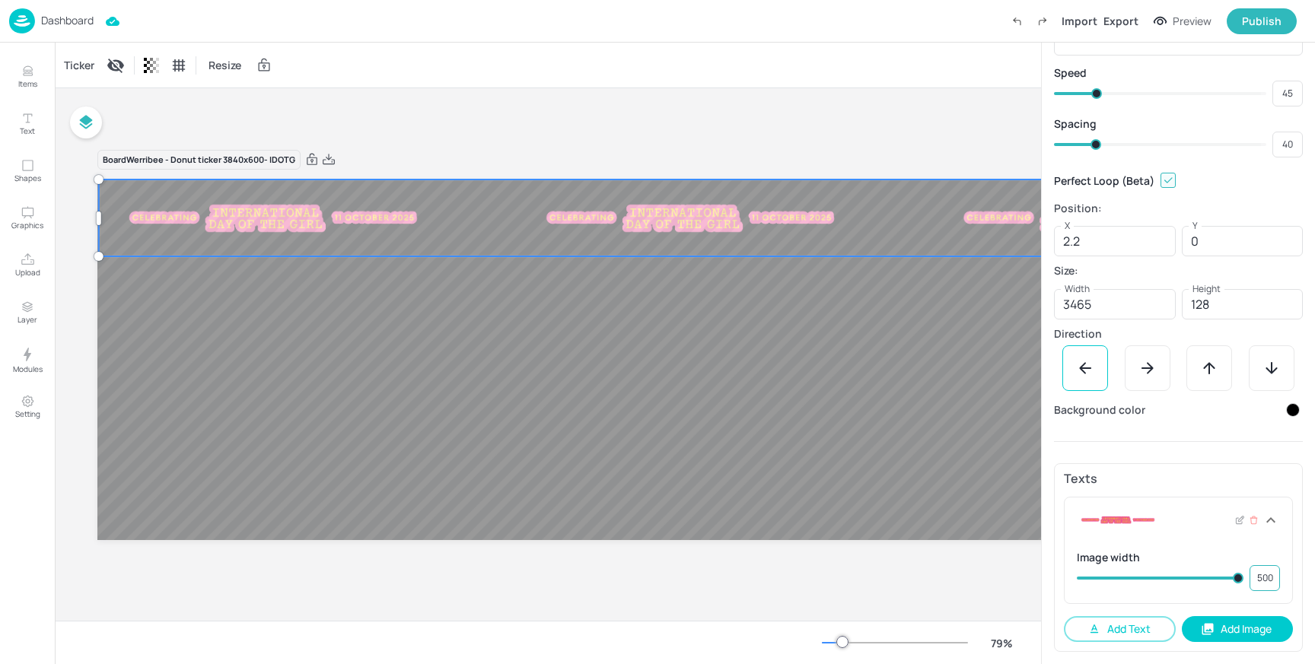
drag, startPoint x: 1194, startPoint y: 580, endPoint x: 1270, endPoint y: 580, distance: 76.1
click at [1270, 580] on div "500 ​" at bounding box center [1177, 578] width 203 height 26
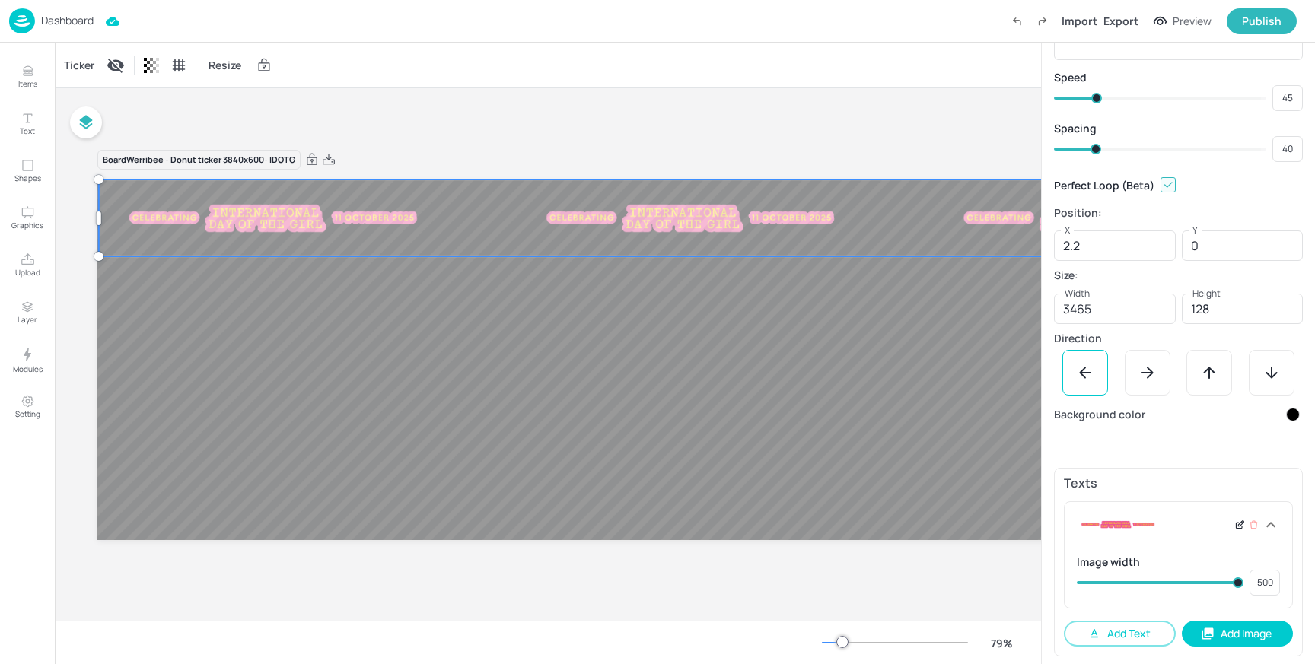
click at [1237, 521] on icon at bounding box center [1239, 525] width 11 height 11
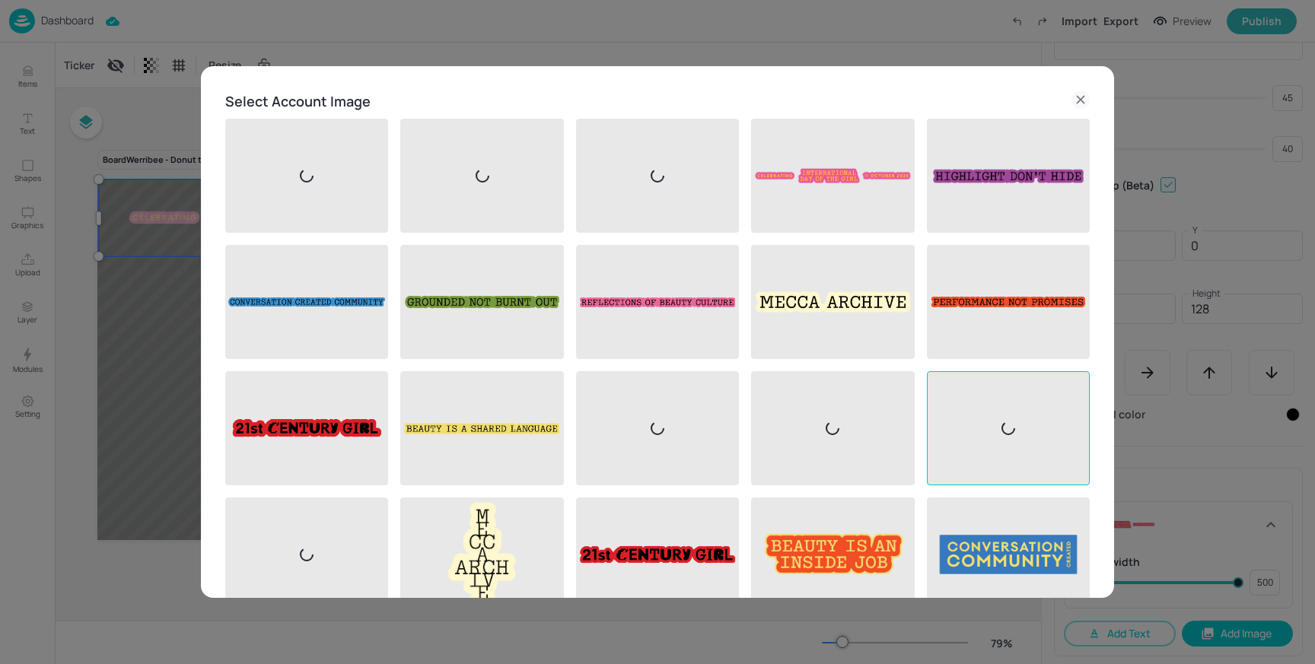
scroll to position [65, 0]
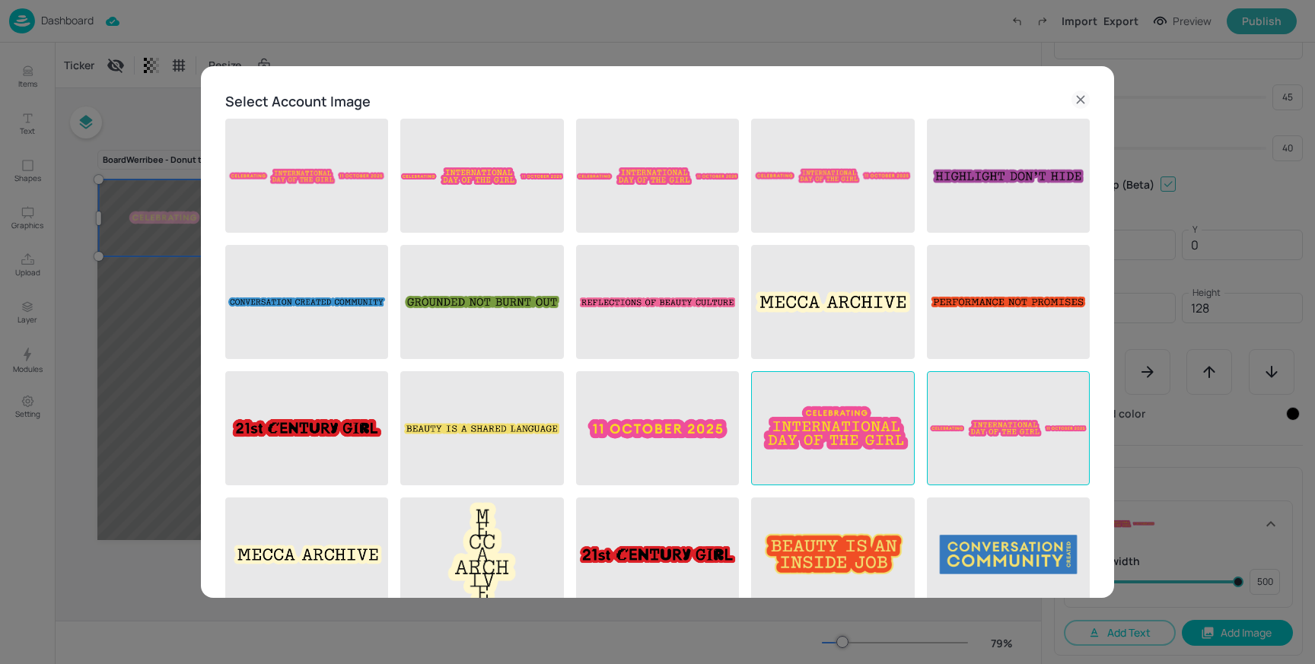
click at [815, 441] on img at bounding box center [832, 428] width 161 height 113
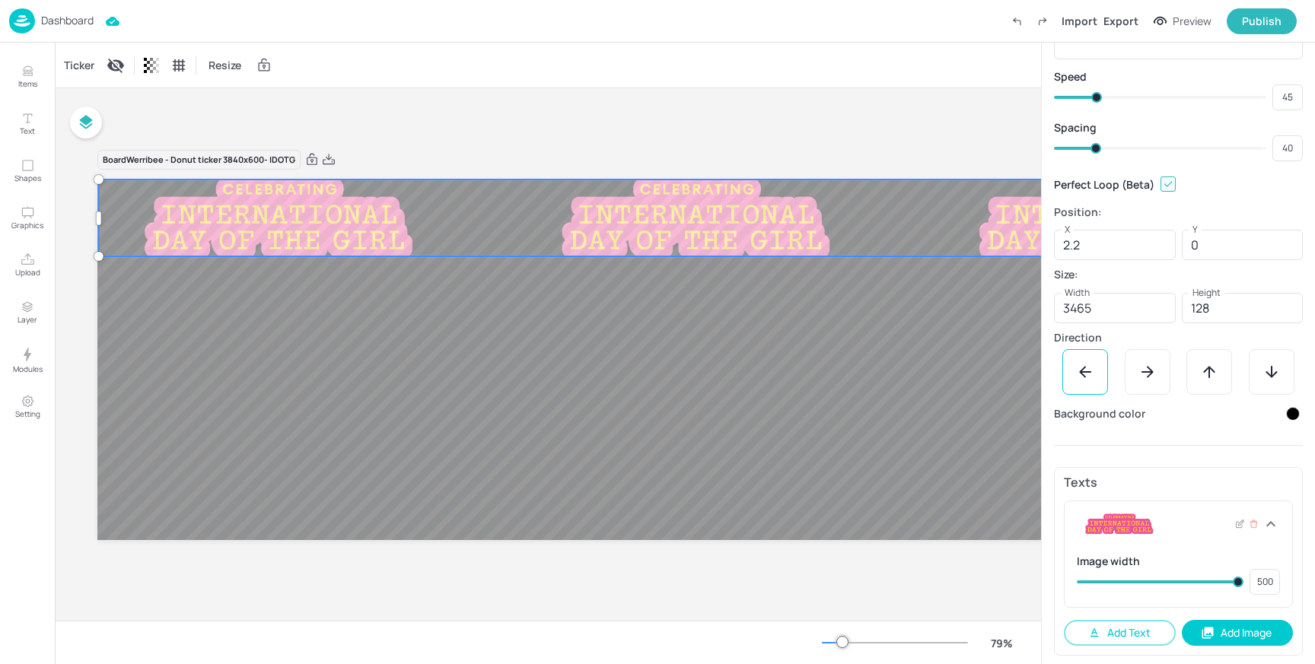
type input "492"
type input "499"
type input "482"
type input "492"
type input "473"
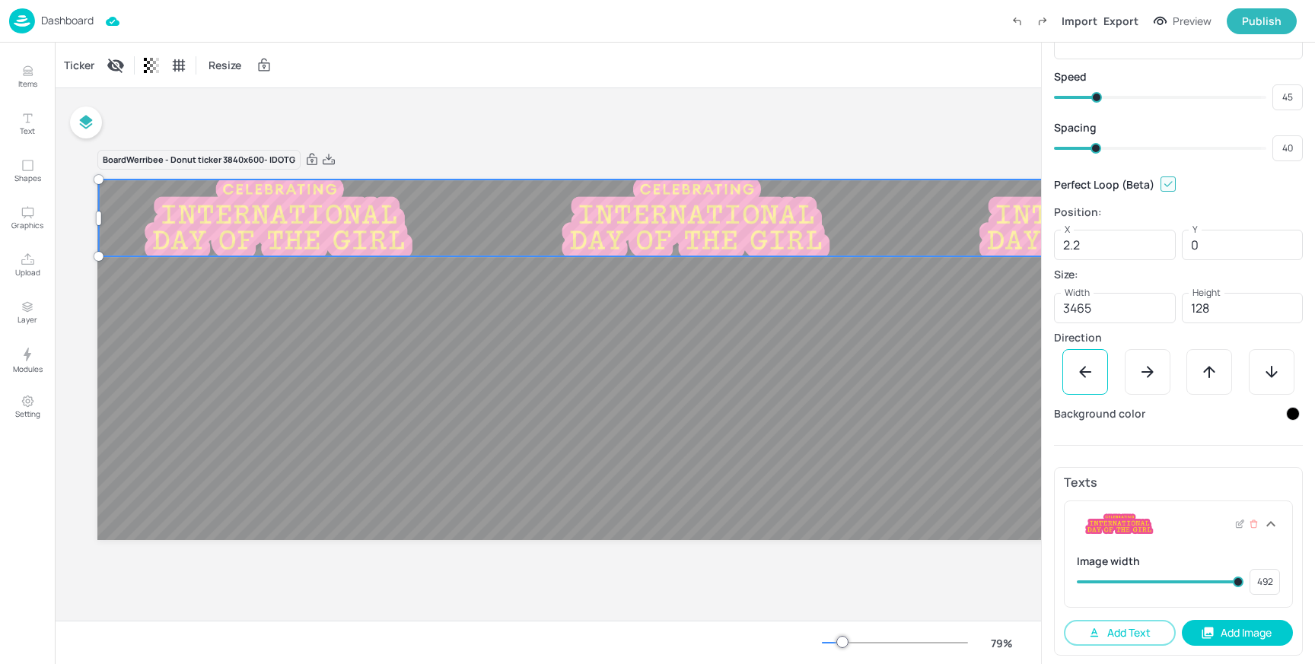
type input "482"
type input "470"
type input "473"
type input "468"
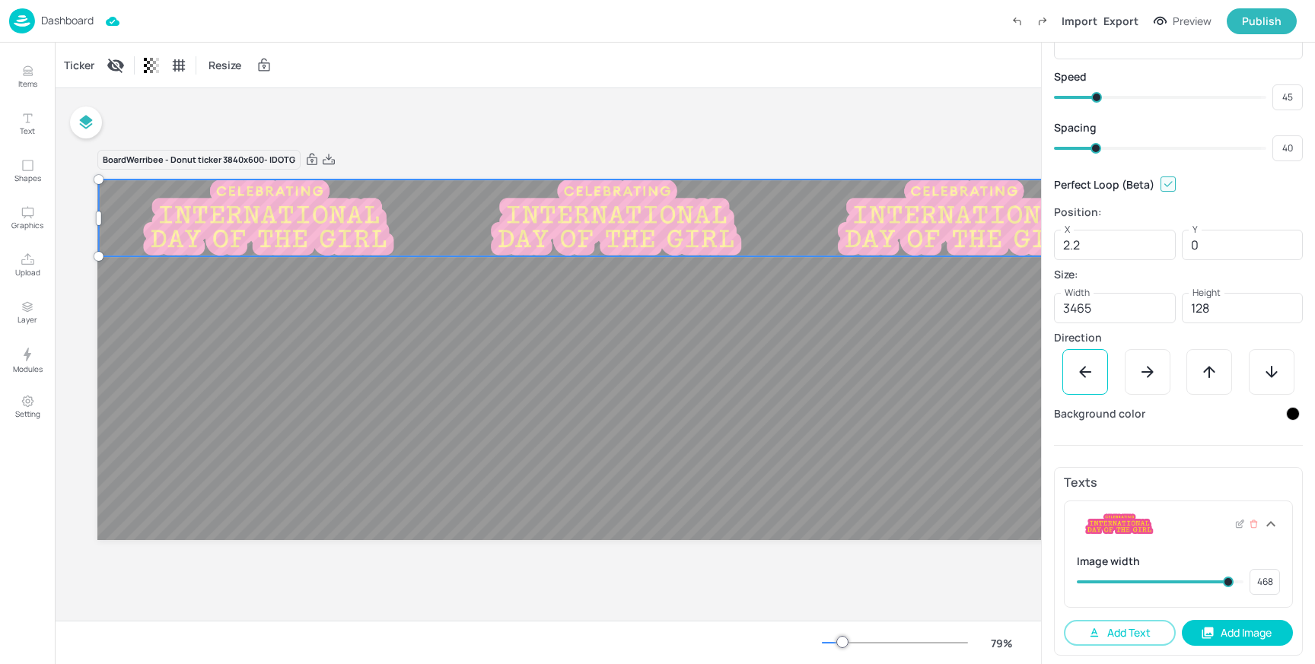
type input "465"
type input "453"
type input "456"
type input "451"
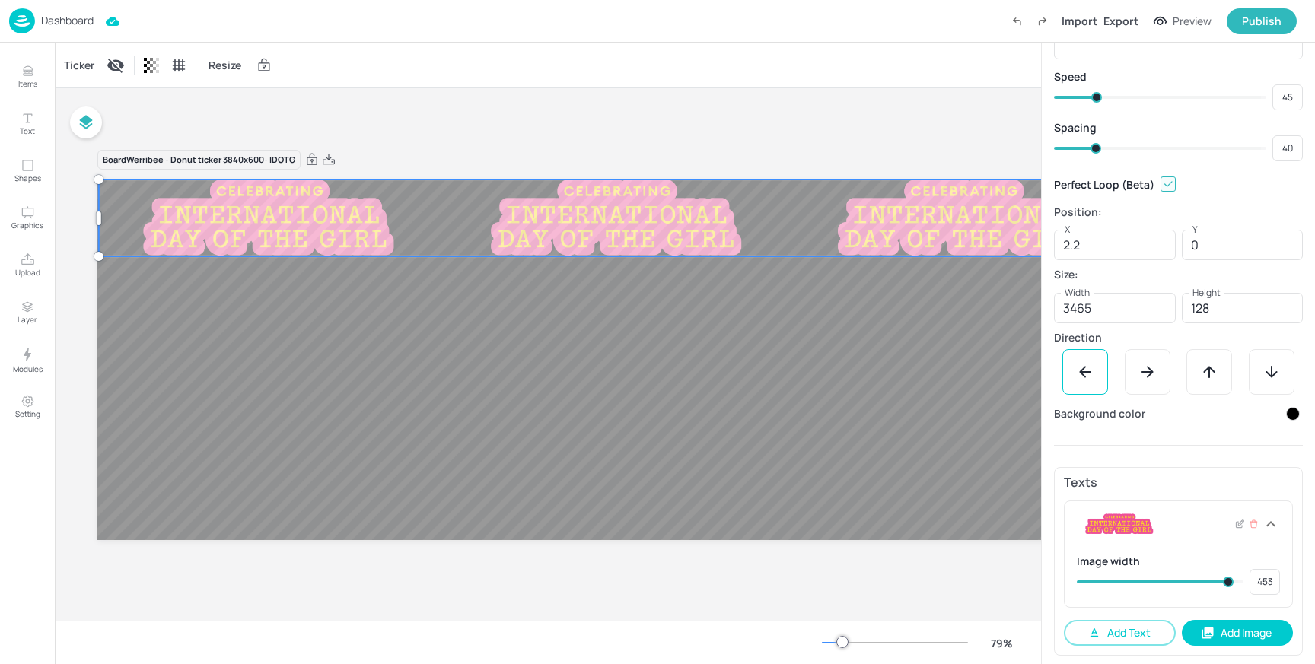
type input "451"
type input "449"
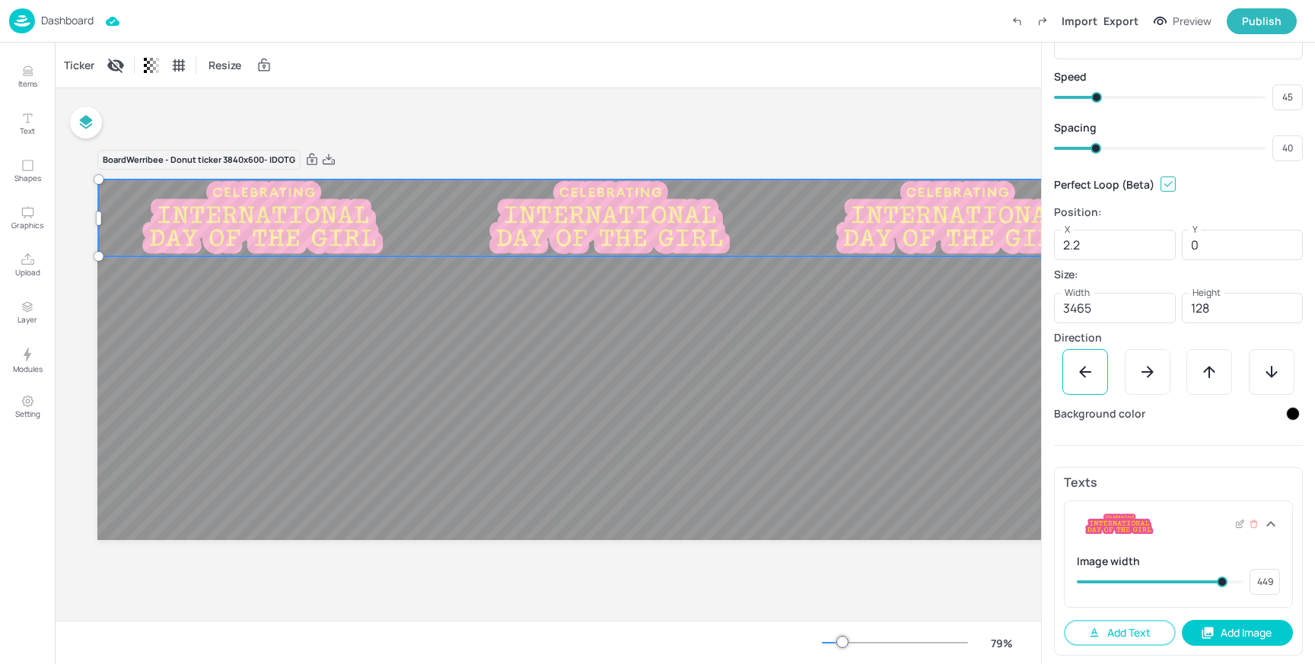
type input "446"
type input "437"
type input "429"
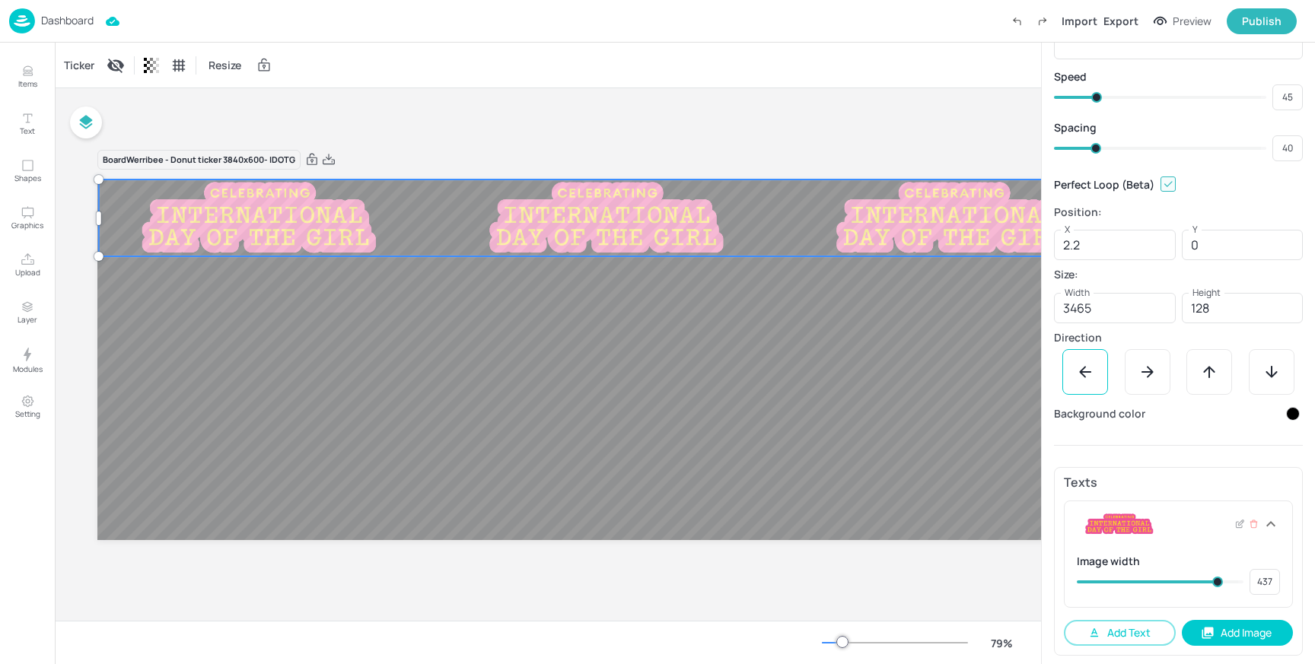
type input "429"
type input "422"
type input "420"
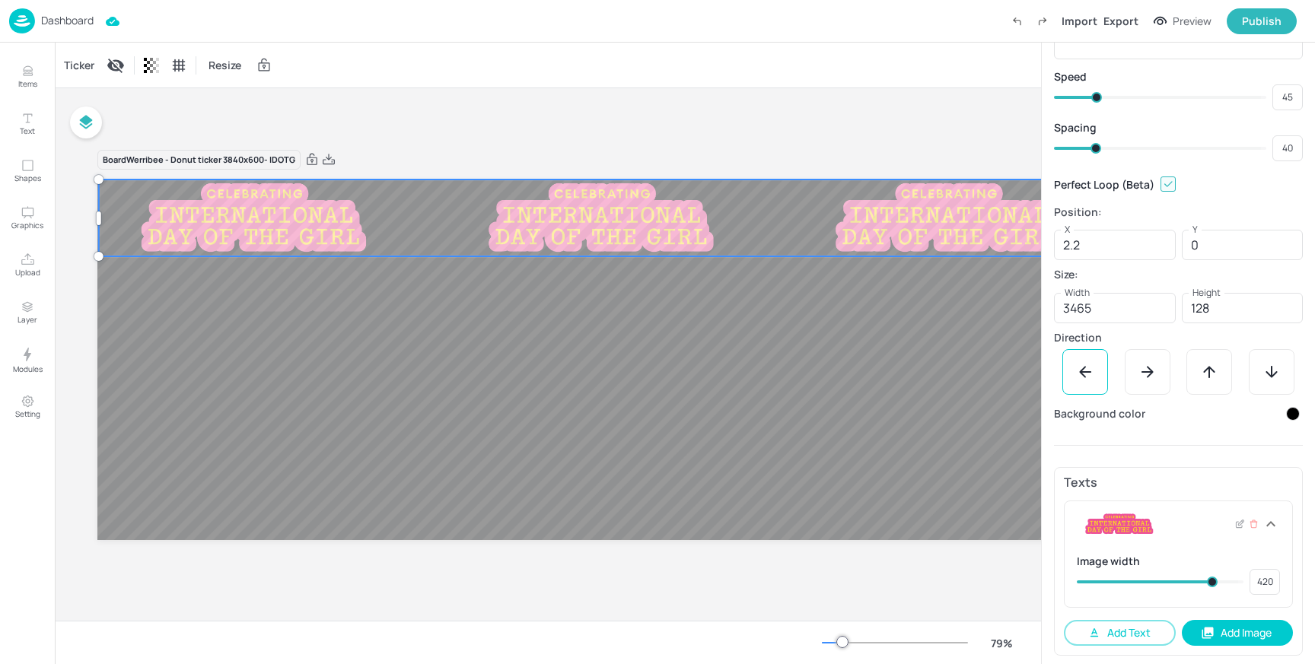
type input "417"
type input "413"
type input "415"
type input "410"
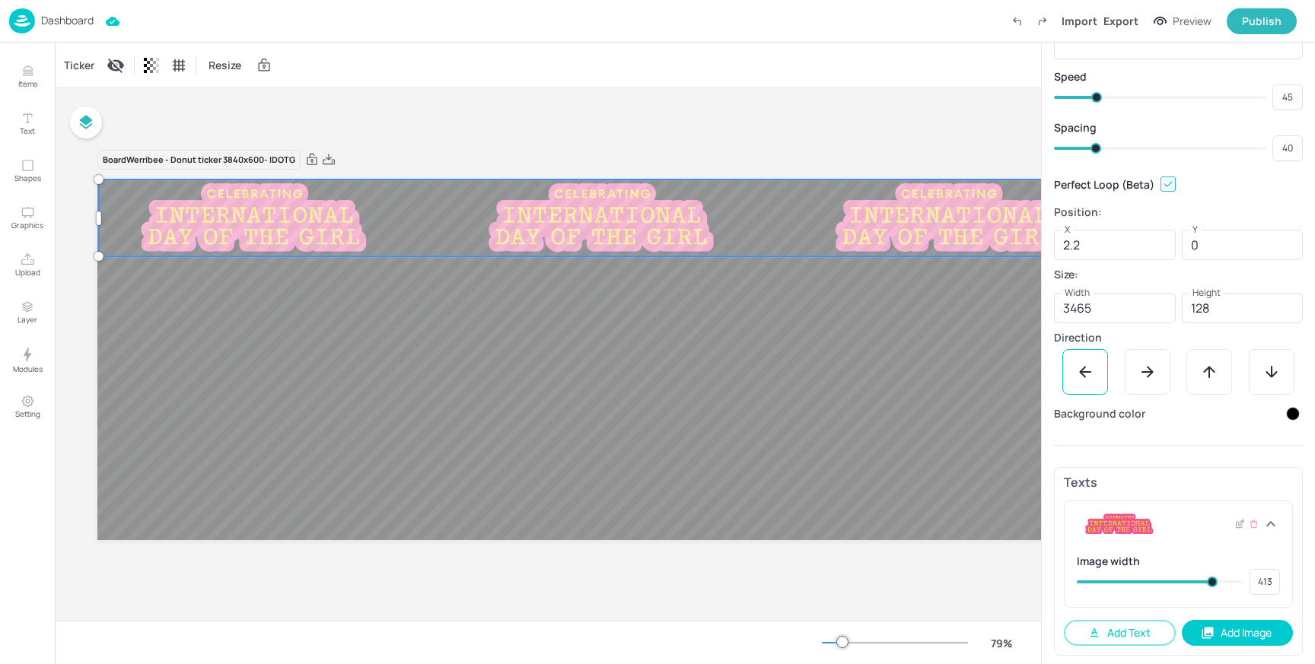
type input "410"
type input "405"
type input "398"
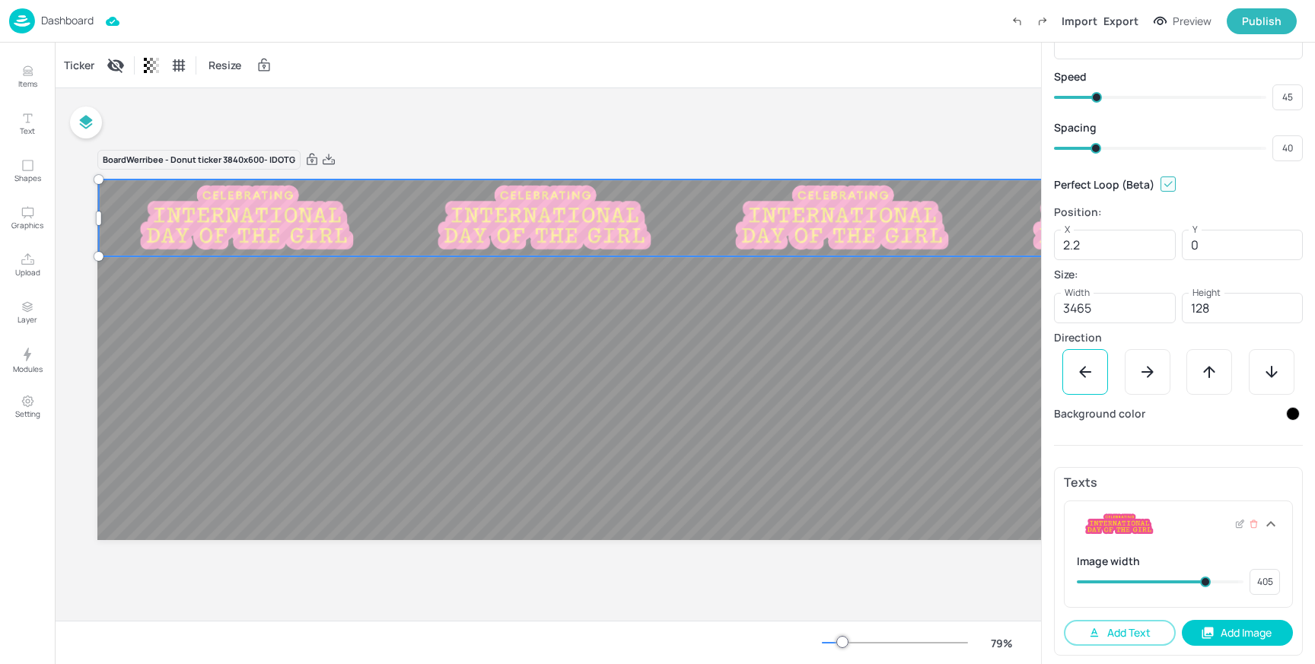
type input "398"
type input "396"
type input "389"
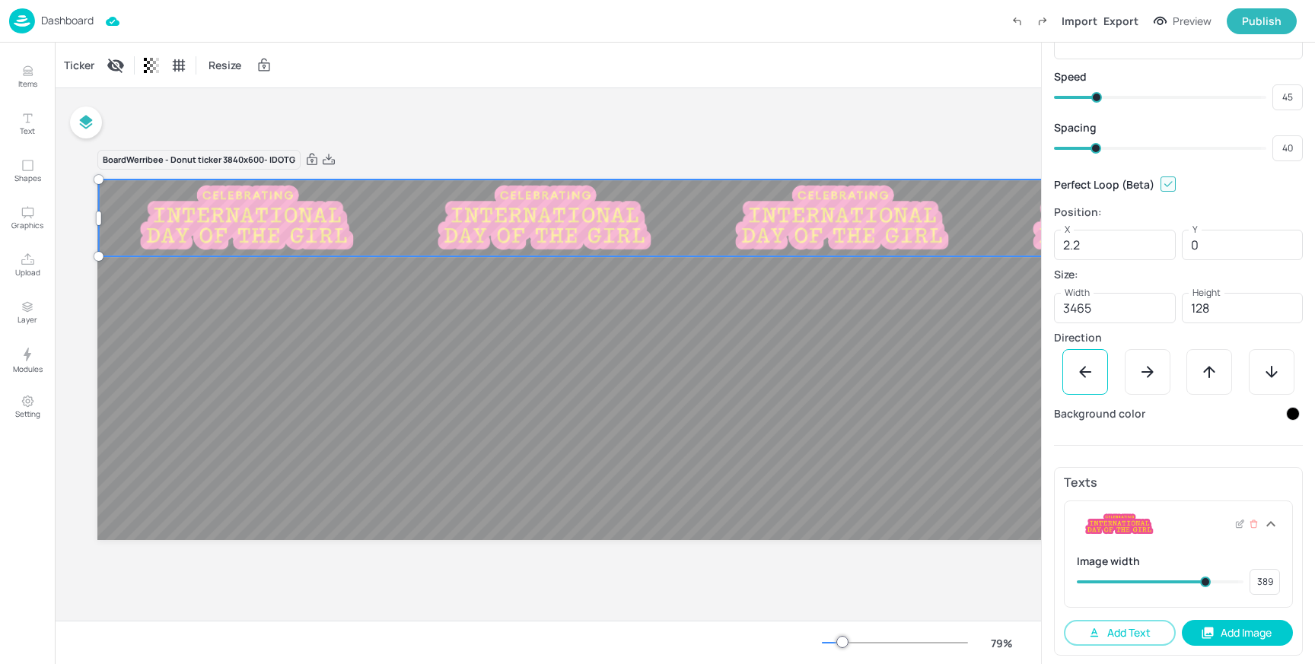
type input "384"
type input "386"
type input "379"
type input "384"
type input "377"
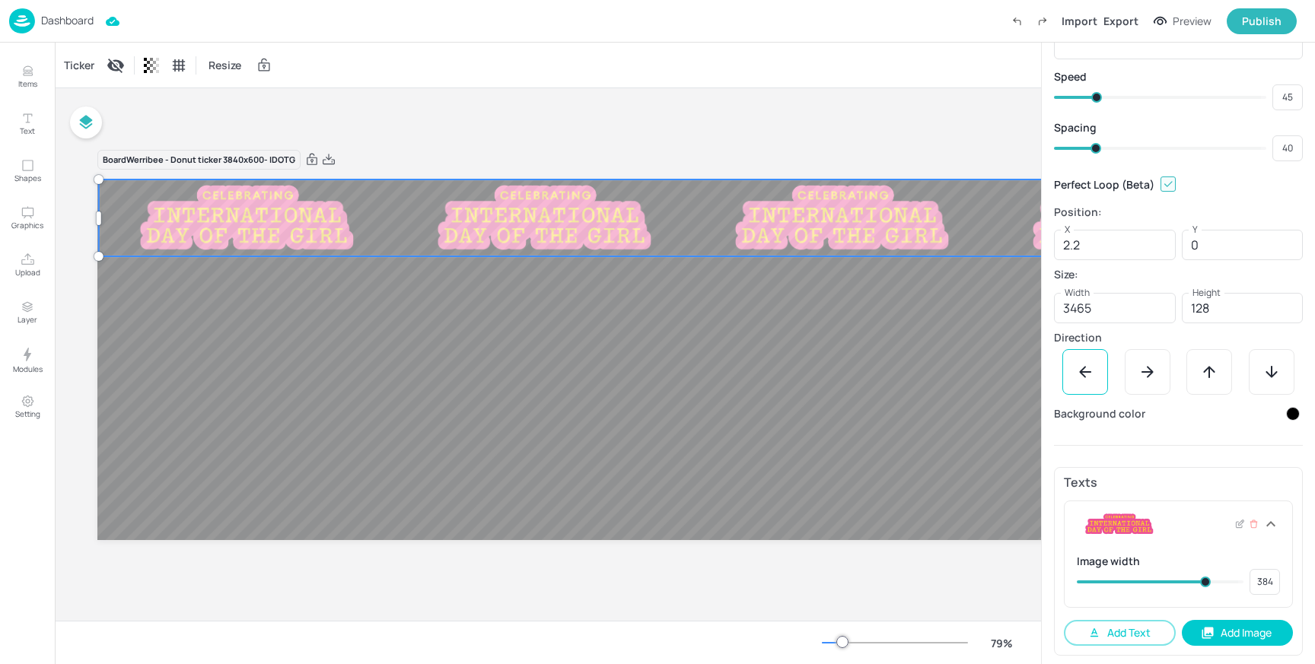
type input "379"
type input "372"
type input "377"
type input "367"
type input "372"
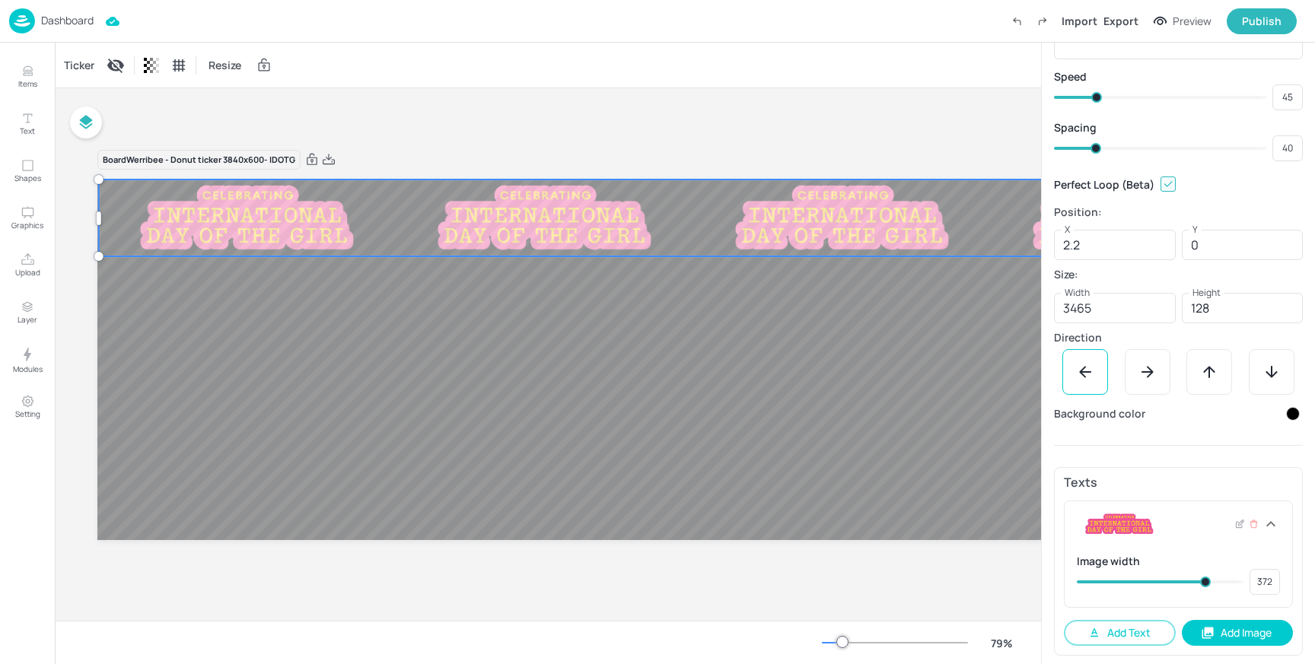
type input "364"
type input "367"
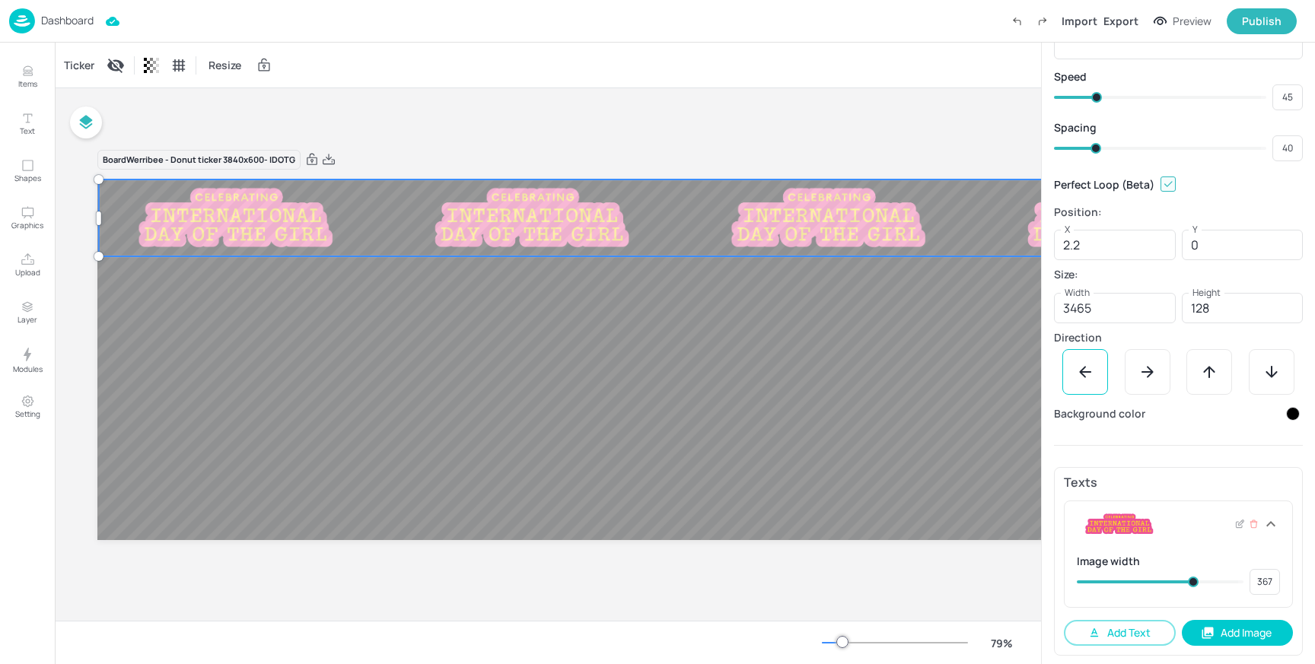
type input "362"
type input "360"
type input "355"
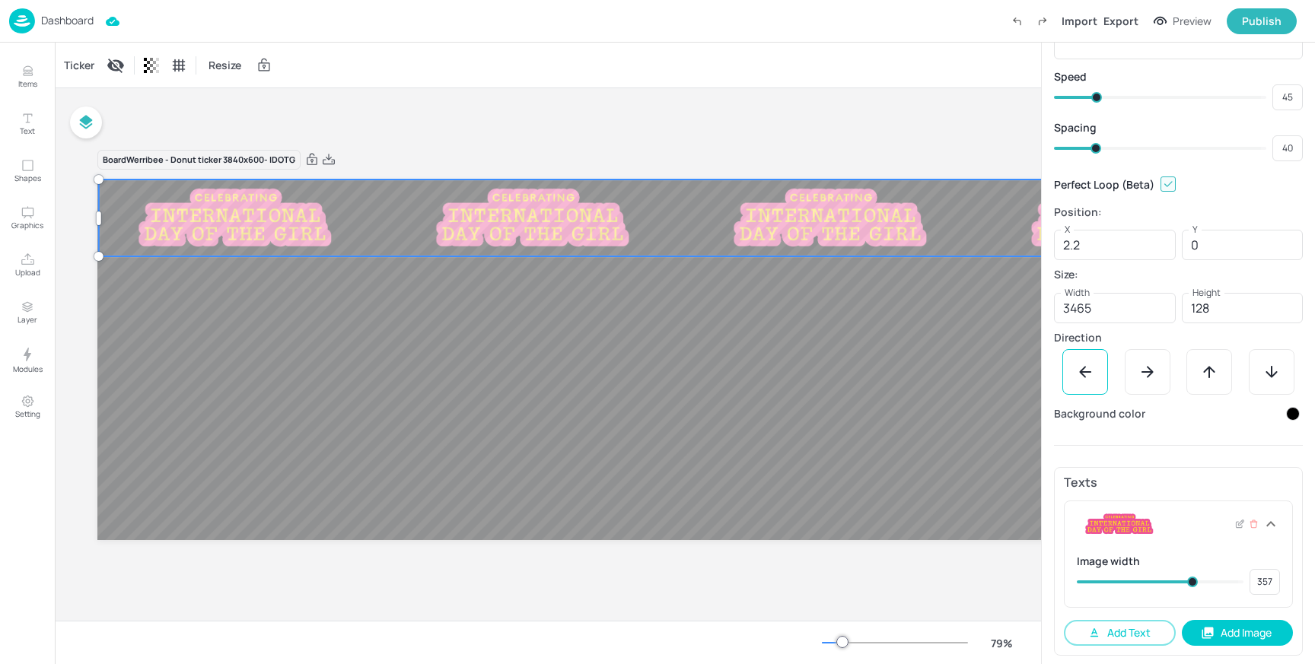
type input "355"
type input "350"
type input "352"
type input "348"
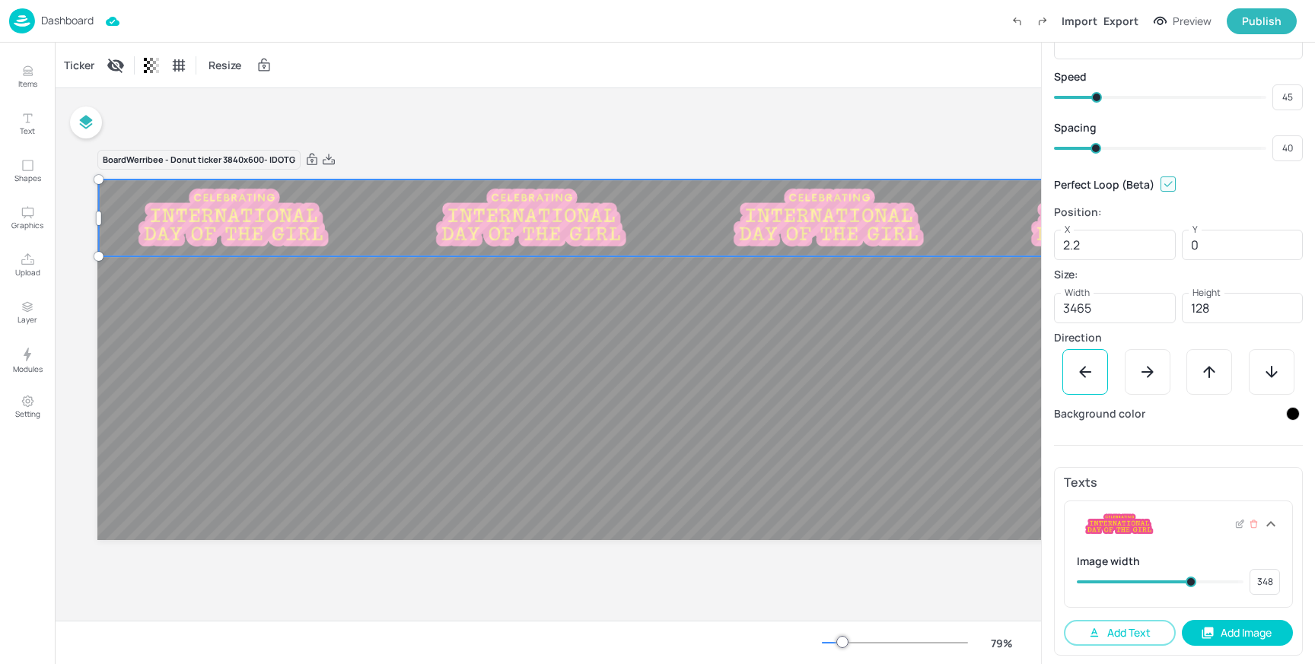
type input "345"
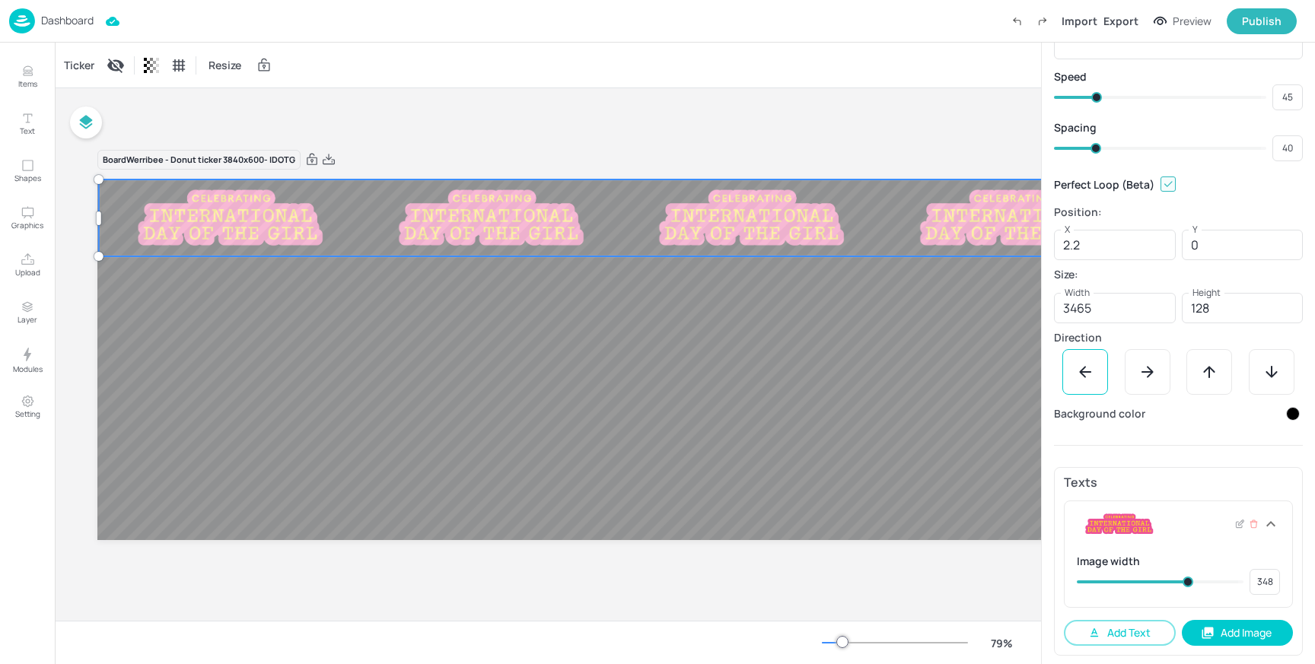
type input "345"
drag, startPoint x: 1235, startPoint y: 585, endPoint x: 1184, endPoint y: 586, distance: 51.0
click at [1184, 586] on span at bounding box center [1186, 582] width 11 height 11
click at [1224, 631] on button "Add Image" at bounding box center [1237, 633] width 112 height 26
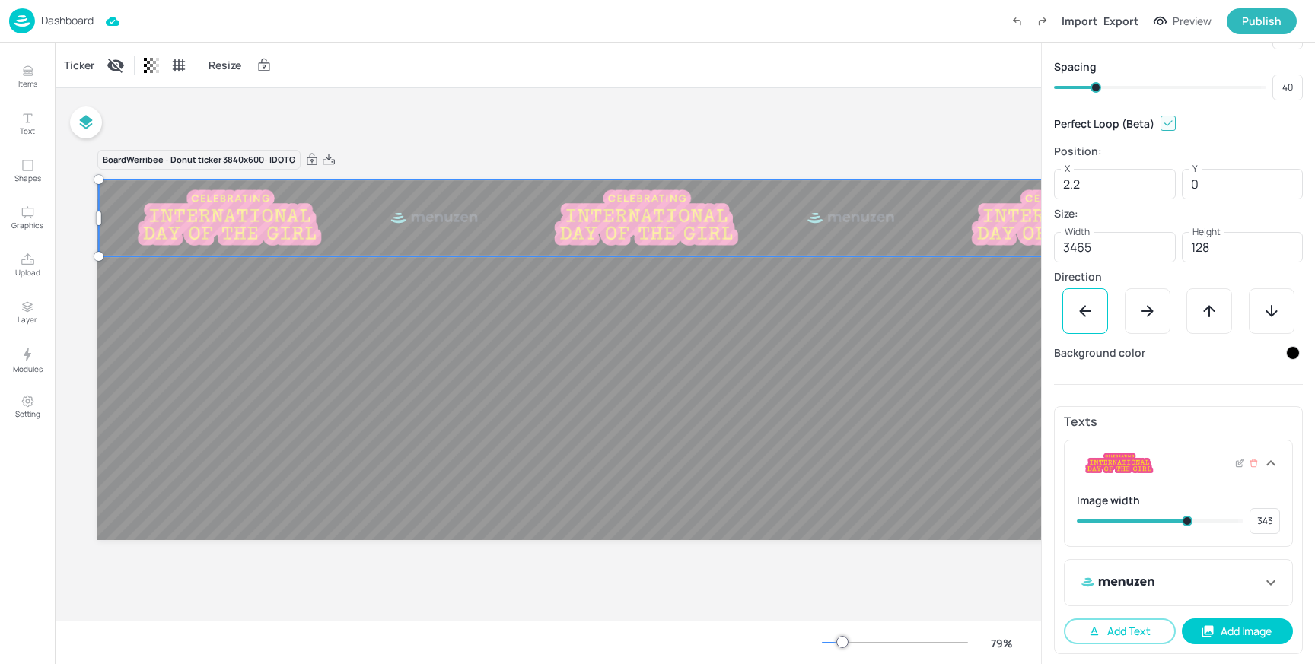
scroll to position [128, 0]
click at [1234, 585] on icon at bounding box center [1239, 580] width 11 height 11
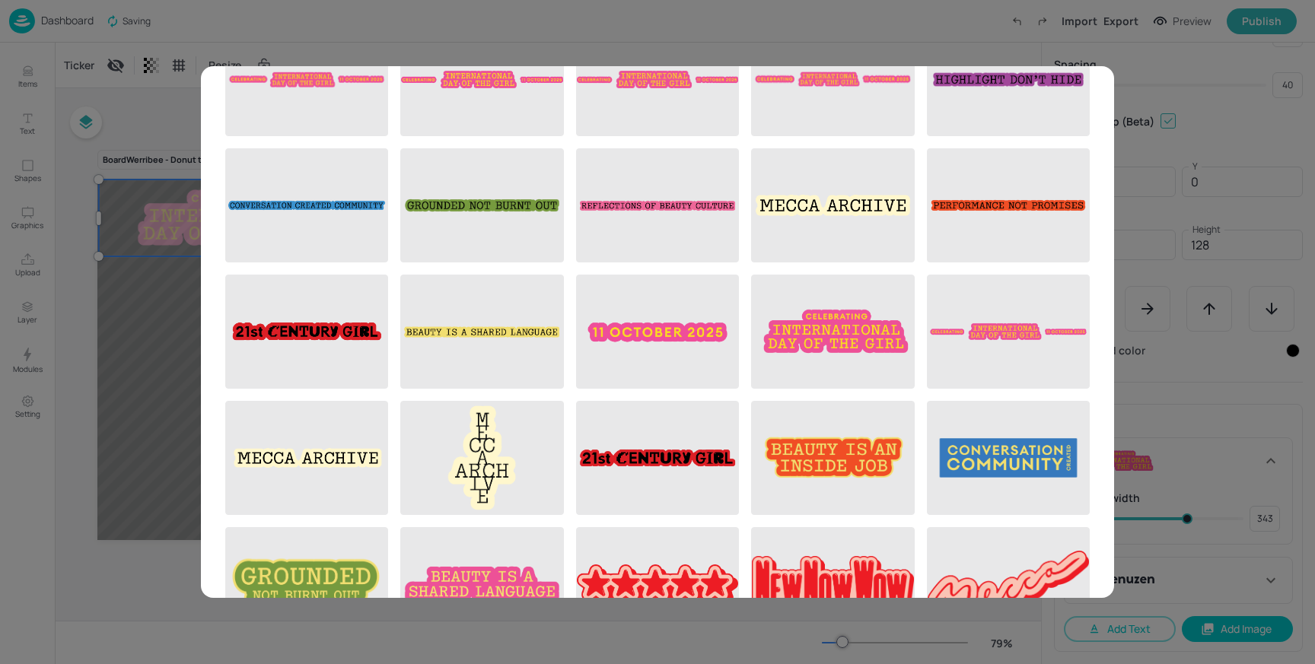
scroll to position [87, 0]
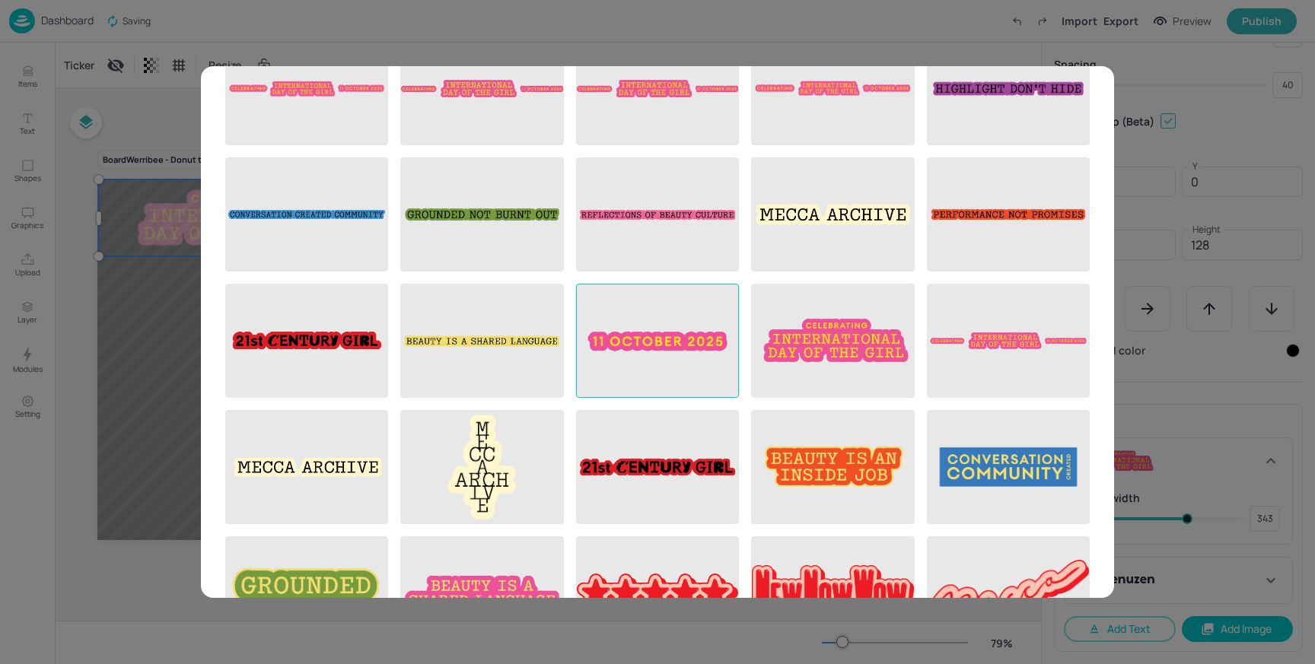
click at [638, 335] on img at bounding box center [657, 341] width 161 height 113
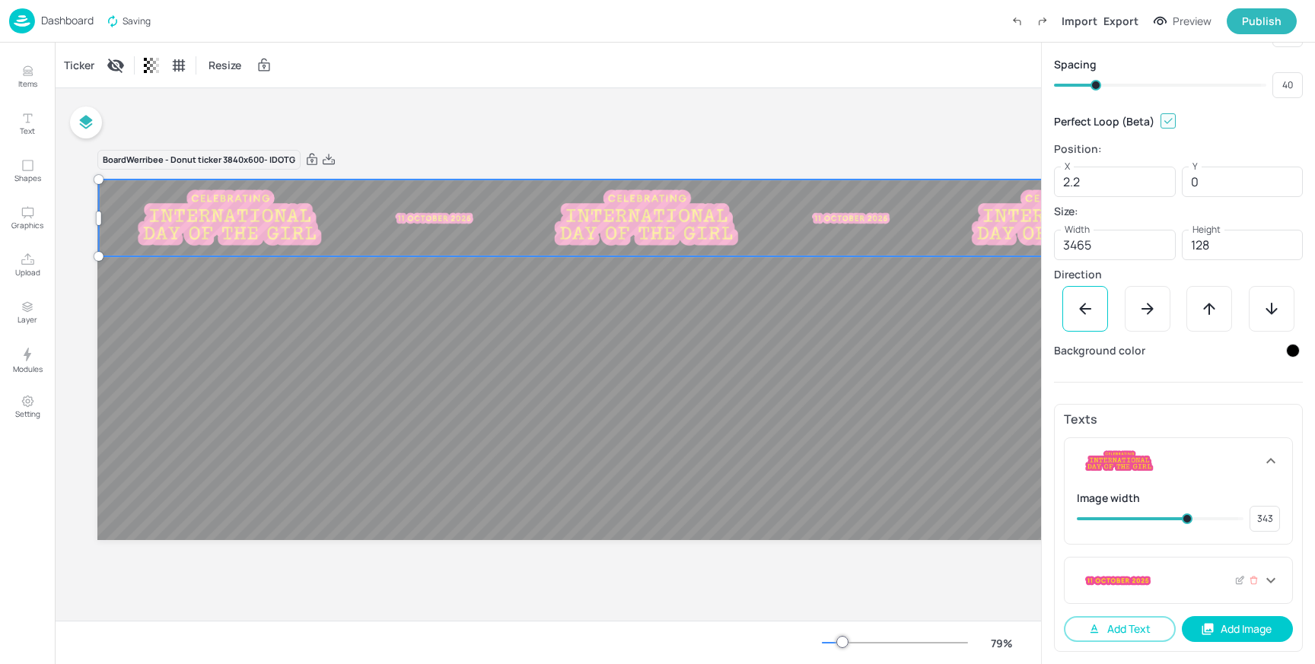
click at [1197, 578] on div at bounding box center [1168, 580] width 185 height 27
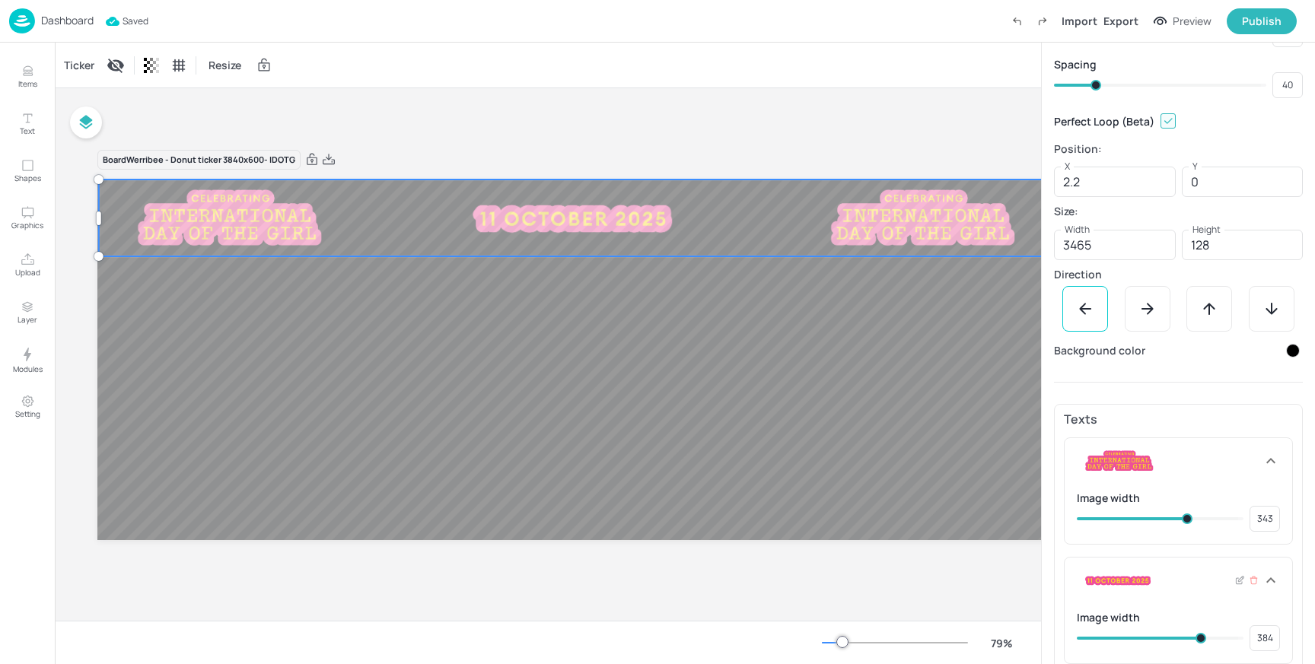
drag, startPoint x: 1127, startPoint y: 635, endPoint x: 1197, endPoint y: 632, distance: 69.3
click at [1197, 633] on span at bounding box center [1200, 638] width 11 height 11
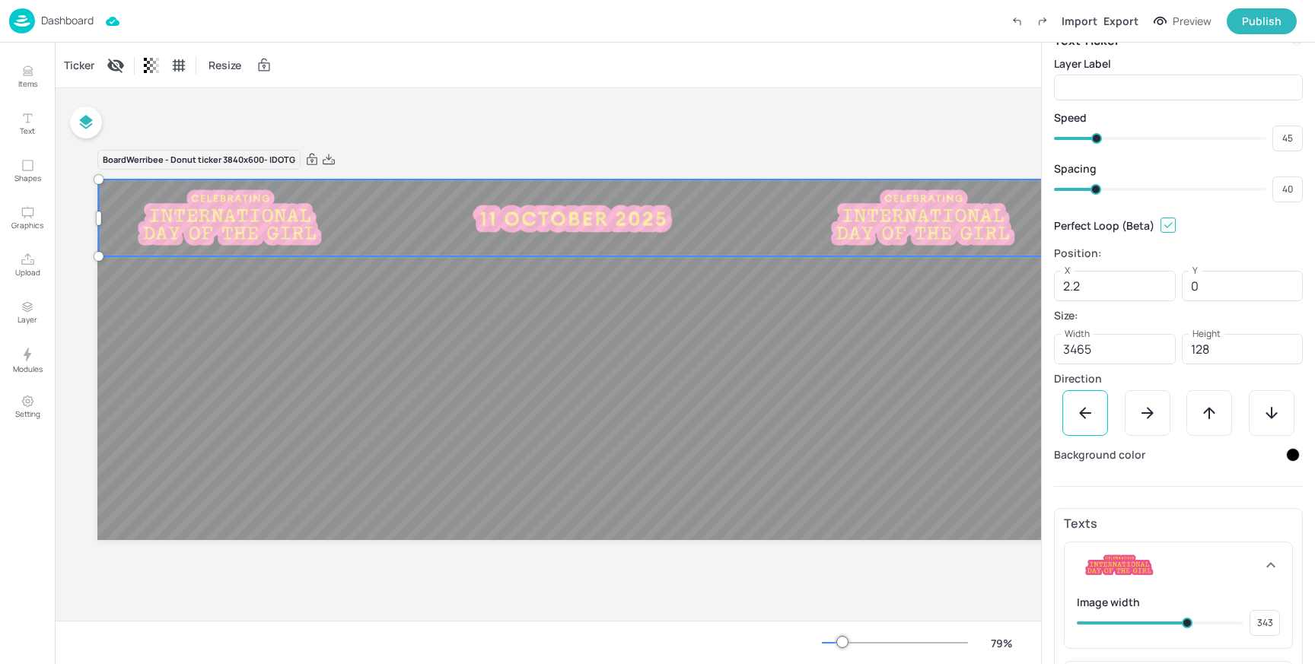
scroll to position [0, 0]
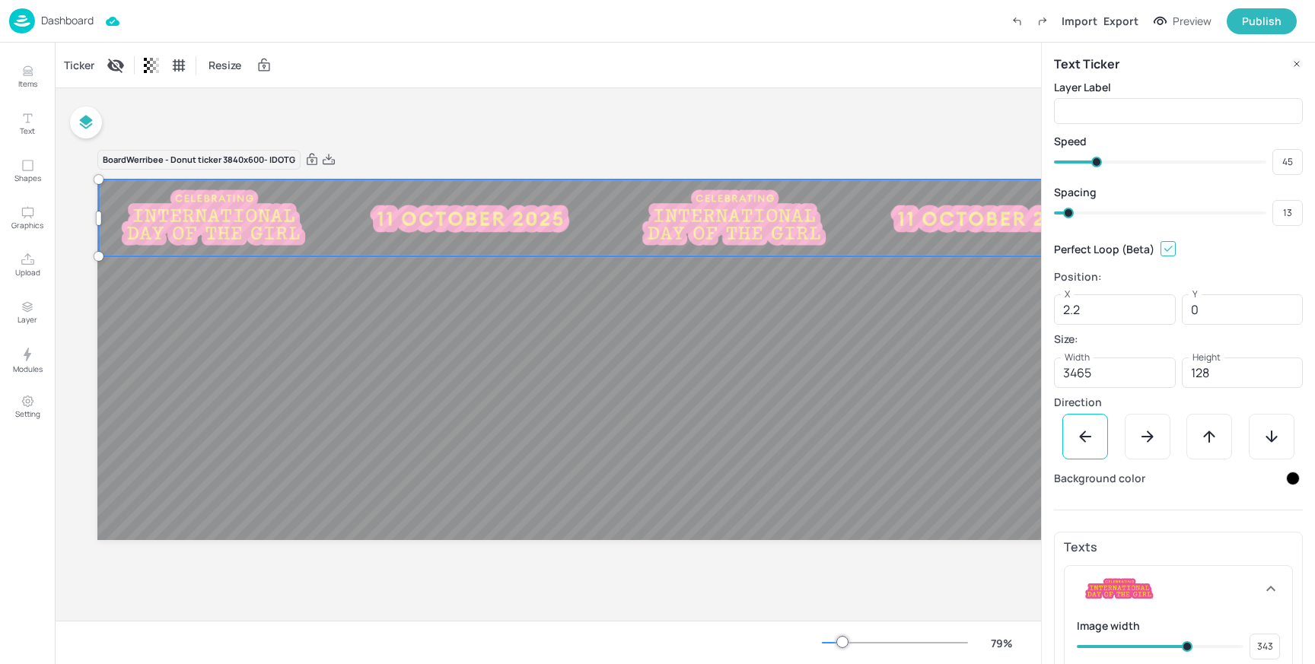
drag, startPoint x: 1087, startPoint y: 212, endPoint x: 1070, endPoint y: 211, distance: 17.5
click at [1069, 212] on span at bounding box center [1068, 213] width 11 height 11
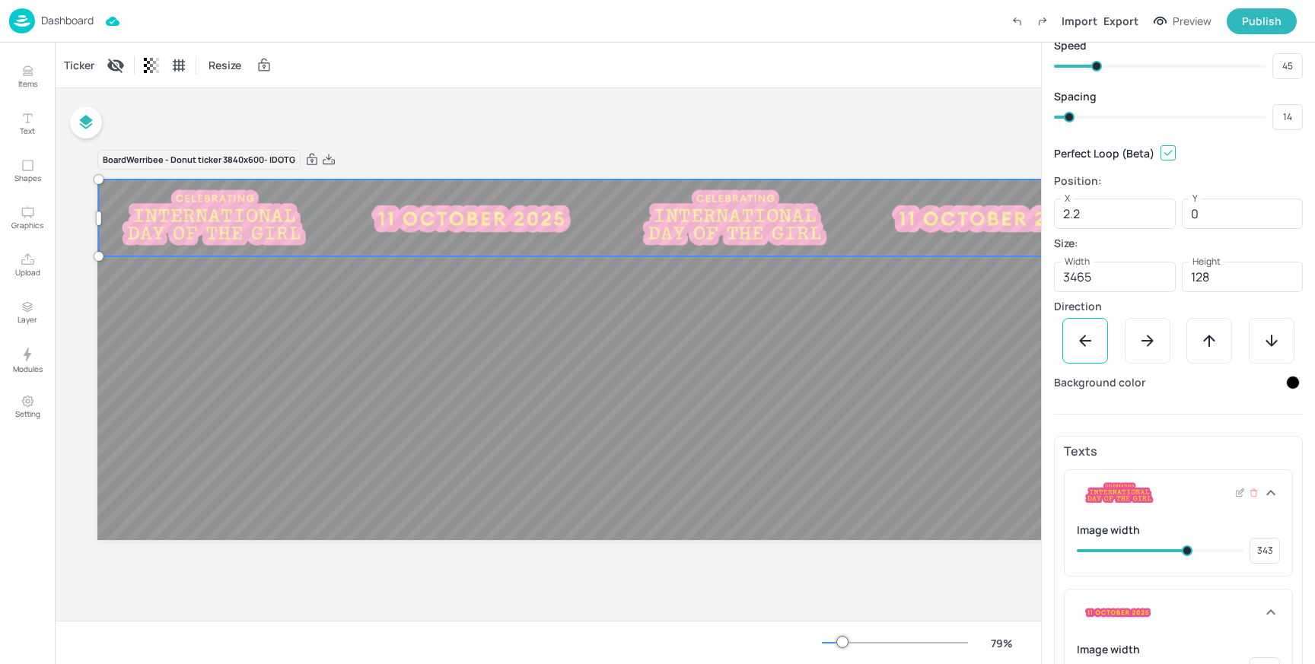
scroll to position [188, 0]
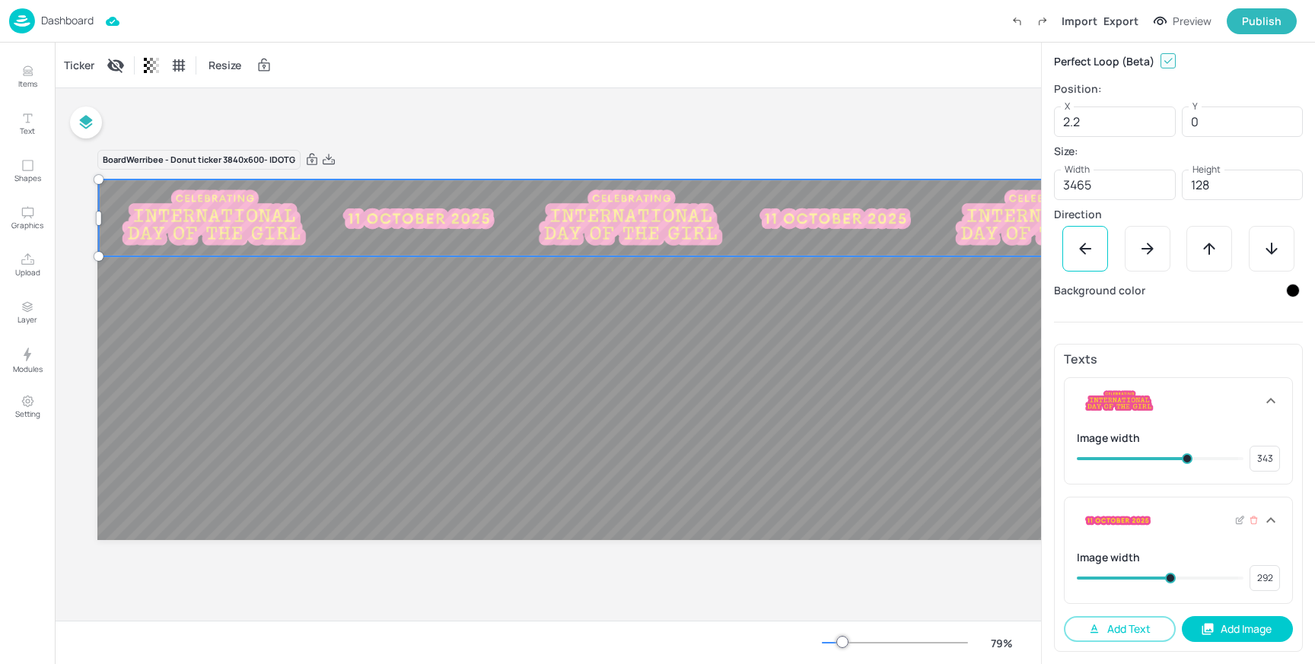
drag, startPoint x: 1197, startPoint y: 578, endPoint x: 1168, endPoint y: 580, distance: 28.9
click at [1168, 580] on span at bounding box center [1170, 578] width 11 height 11
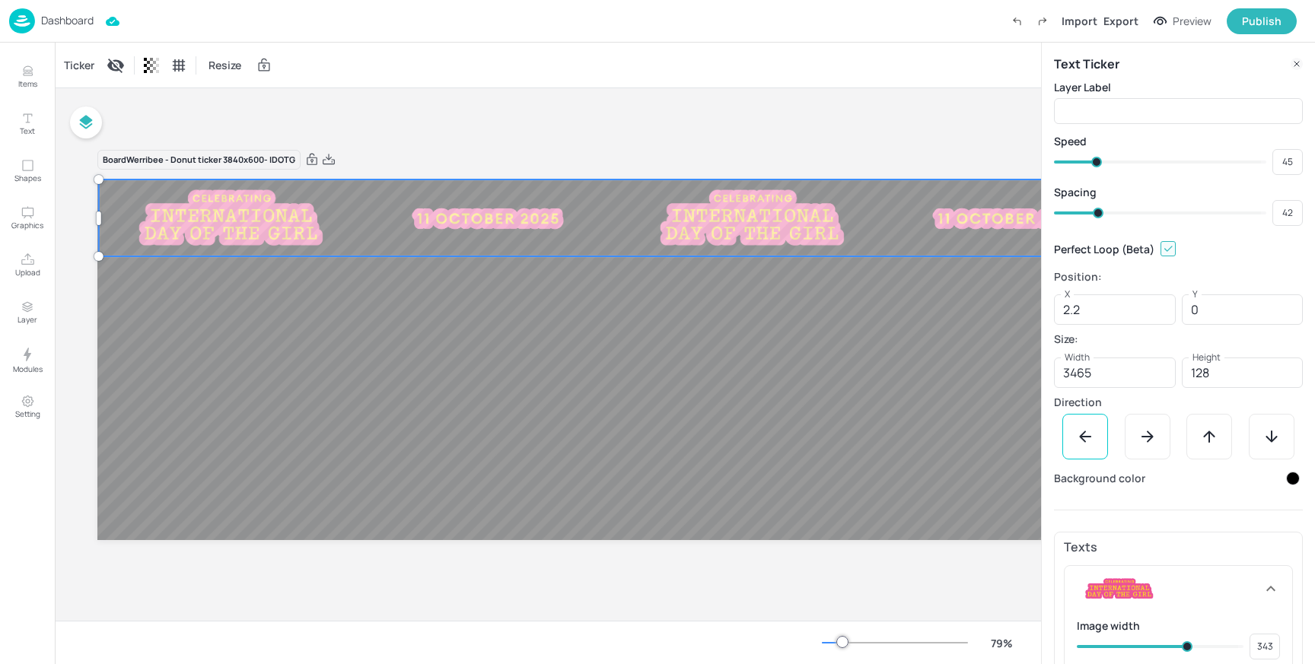
drag, startPoint x: 1072, startPoint y: 209, endPoint x: 1097, endPoint y: 210, distance: 25.1
click at [1097, 210] on span at bounding box center [1097, 213] width 11 height 11
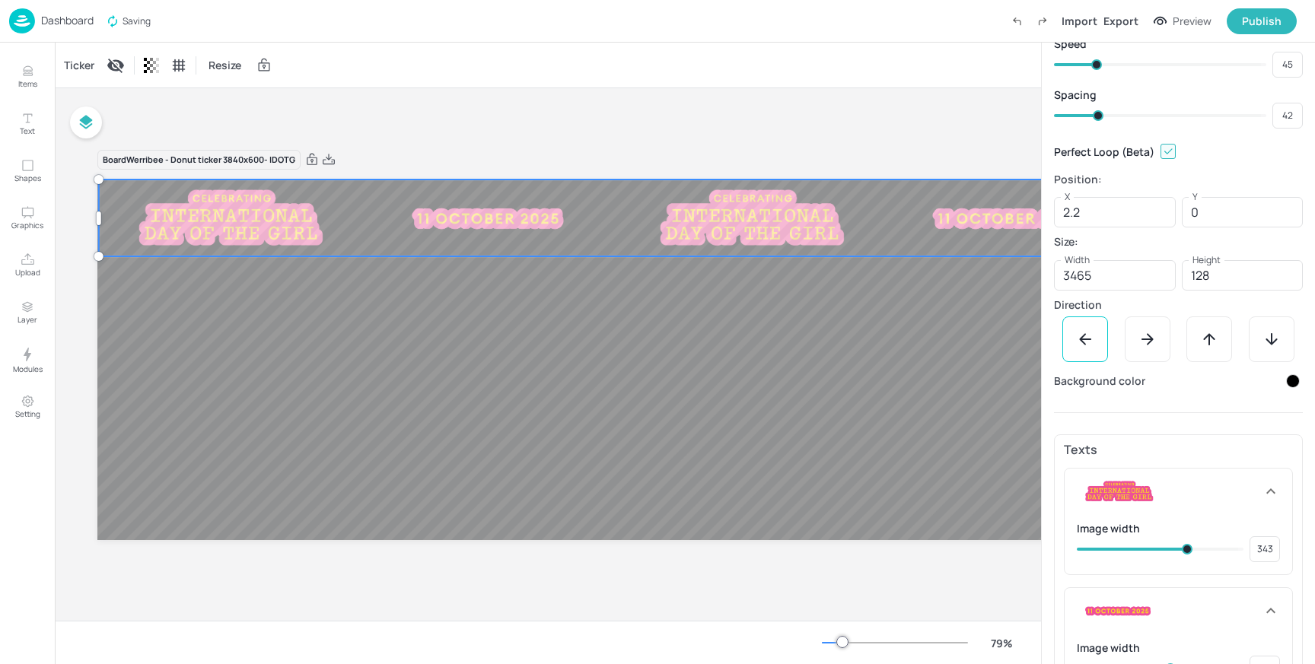
scroll to position [188, 0]
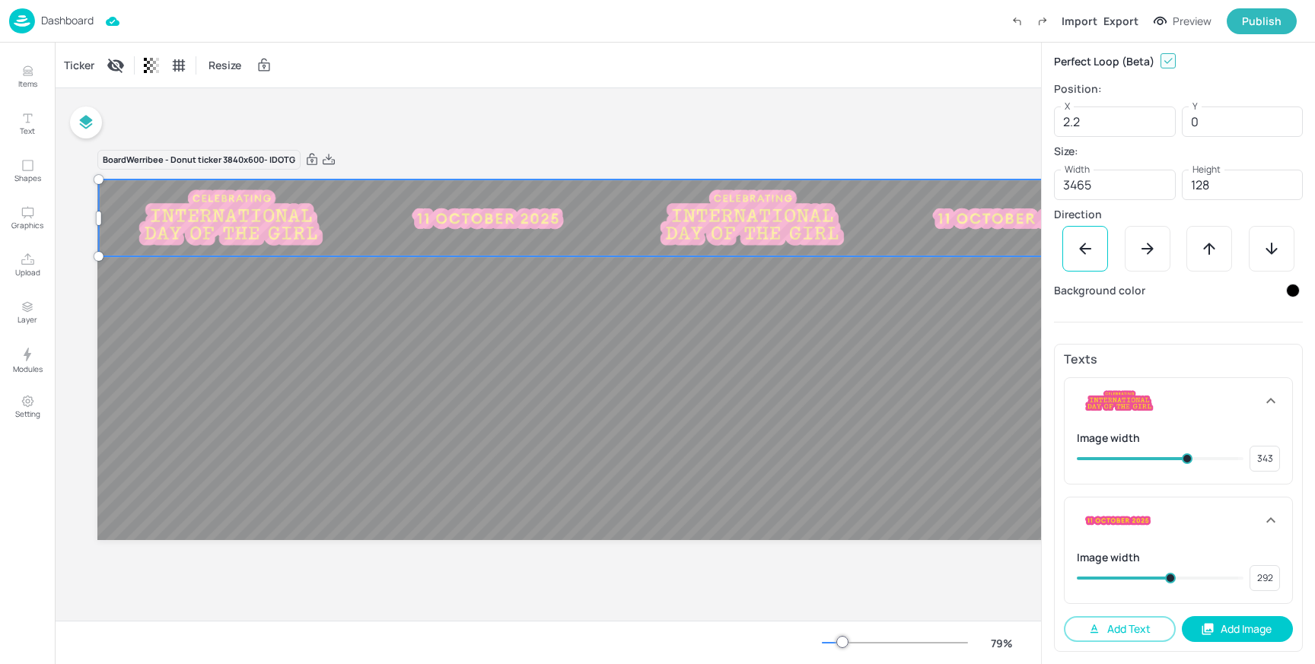
click at [837, 59] on div "Ticker Resize" at bounding box center [548, 65] width 986 height 45
